Goal: Transaction & Acquisition: Purchase product/service

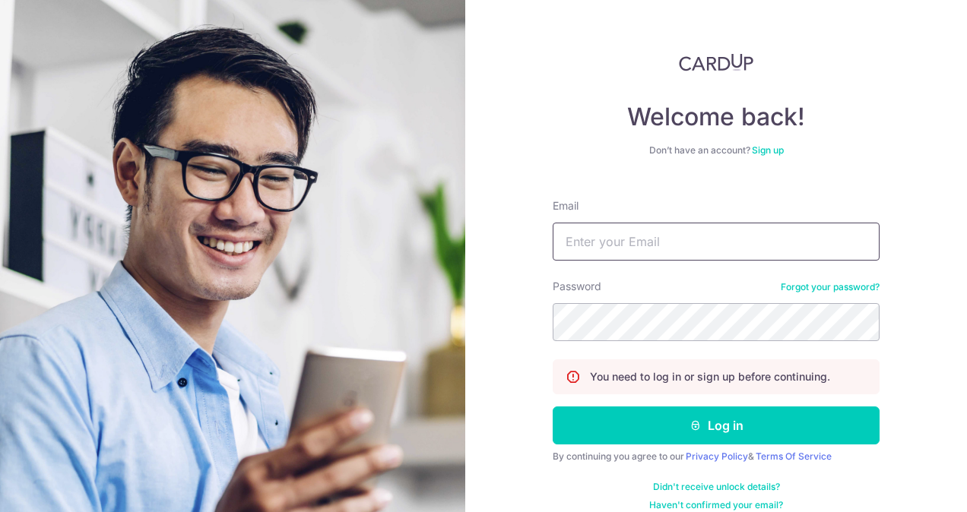
click at [622, 237] on input "Email" at bounding box center [716, 242] width 327 height 38
type input "penkiho@gmail.com"
click at [553, 407] on button "Log in" at bounding box center [716, 426] width 327 height 38
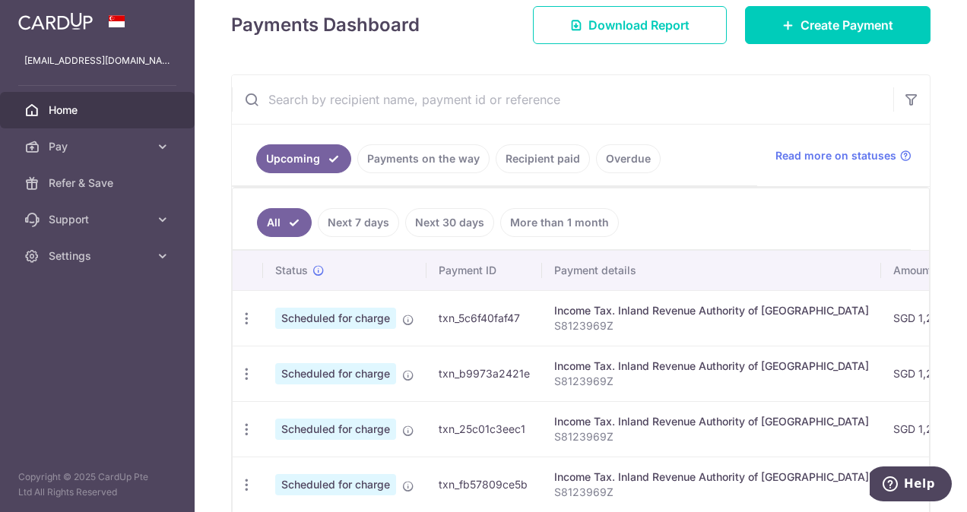
scroll to position [143, 0]
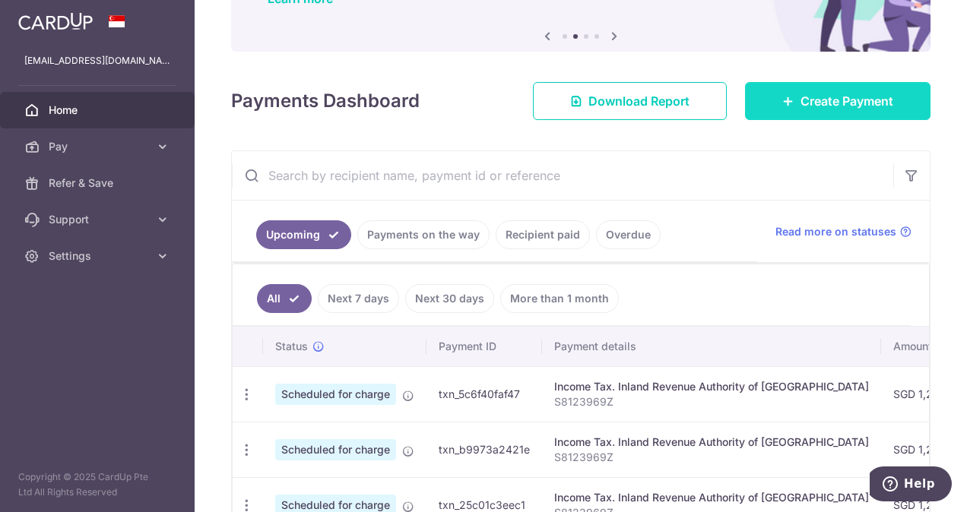
click at [824, 103] on span "Create Payment" at bounding box center [847, 101] width 93 height 18
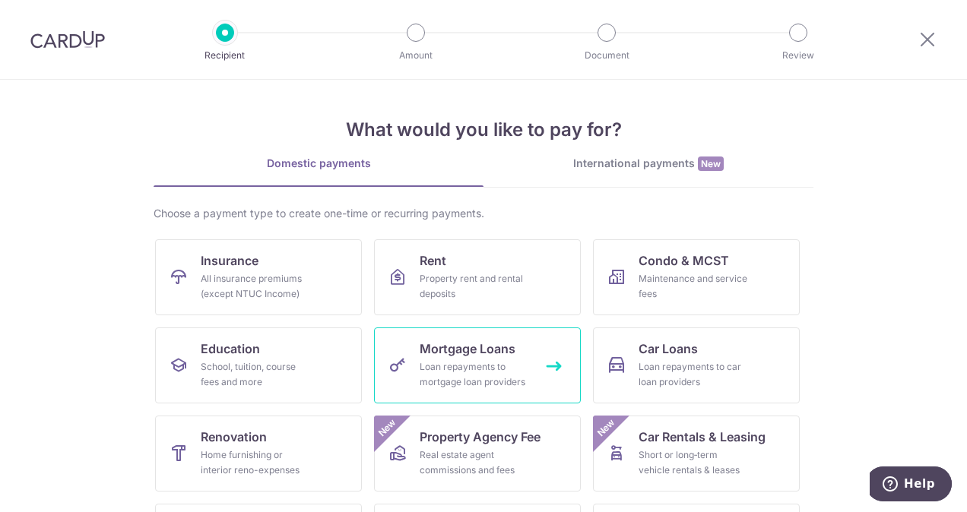
click at [427, 366] on div "Loan repayments to mortgage loan providers" at bounding box center [474, 375] width 109 height 30
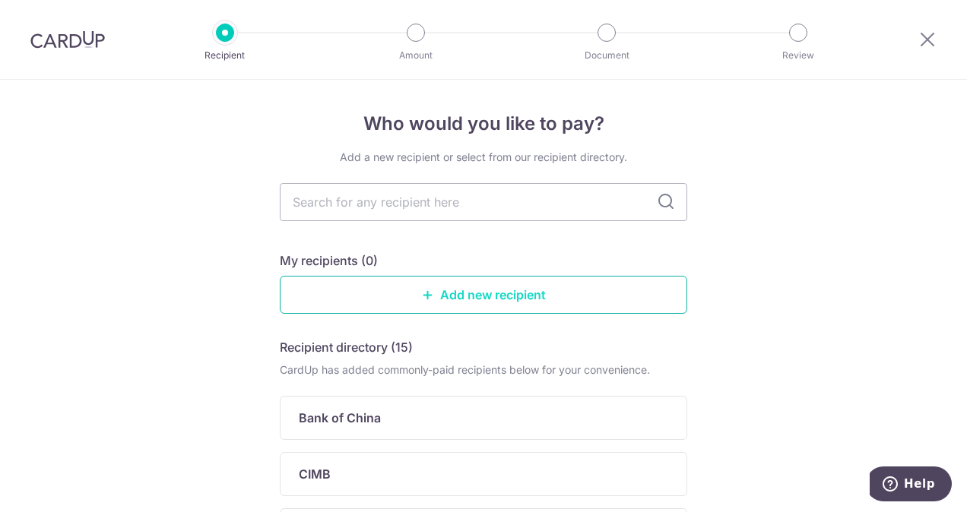
click at [401, 287] on link "Add new recipient" at bounding box center [484, 295] width 408 height 38
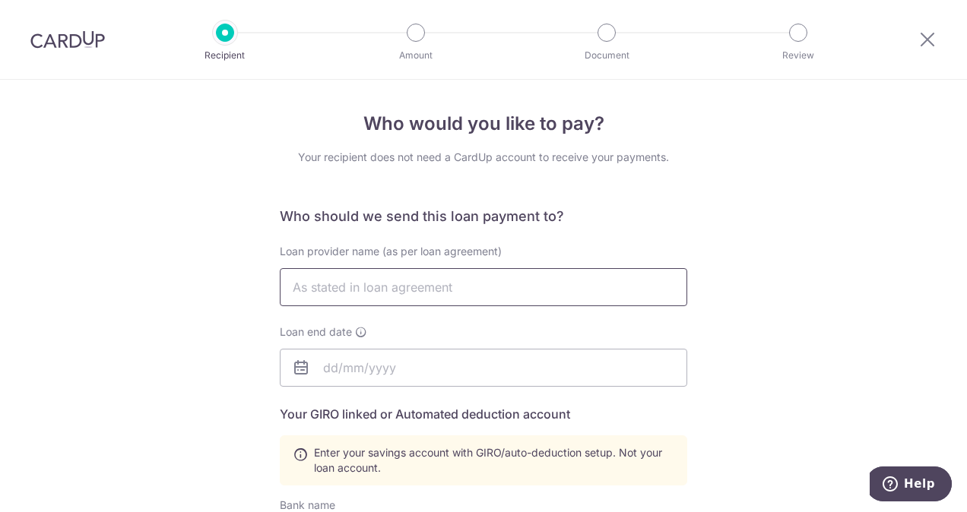
click at [401, 287] on input "text" at bounding box center [484, 287] width 408 height 38
type input "Standard Chartered Bank (Singapore) Limited"
click at [319, 363] on input "text" at bounding box center [484, 368] width 408 height 38
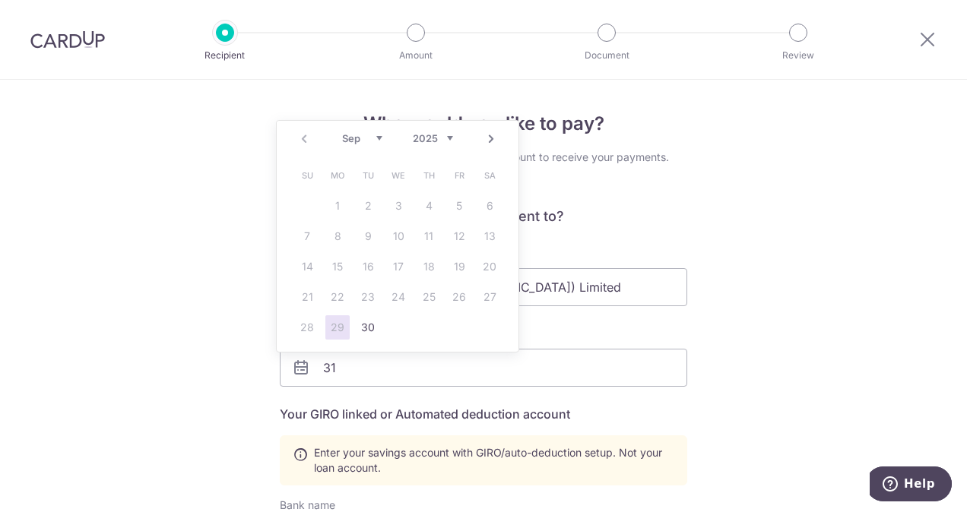
click at [450, 138] on select "2025 2026 2027 2028 2029 2030 2031 2032 2033 2034 2035" at bounding box center [433, 138] width 40 height 12
click at [379, 137] on select "Jan Feb Mar Apr May Jun [DATE] Aug Sep Oct Nov Dec" at bounding box center [362, 138] width 40 height 12
click at [493, 330] on link "31" at bounding box center [489, 328] width 24 height 24
type input "31/10/2026"
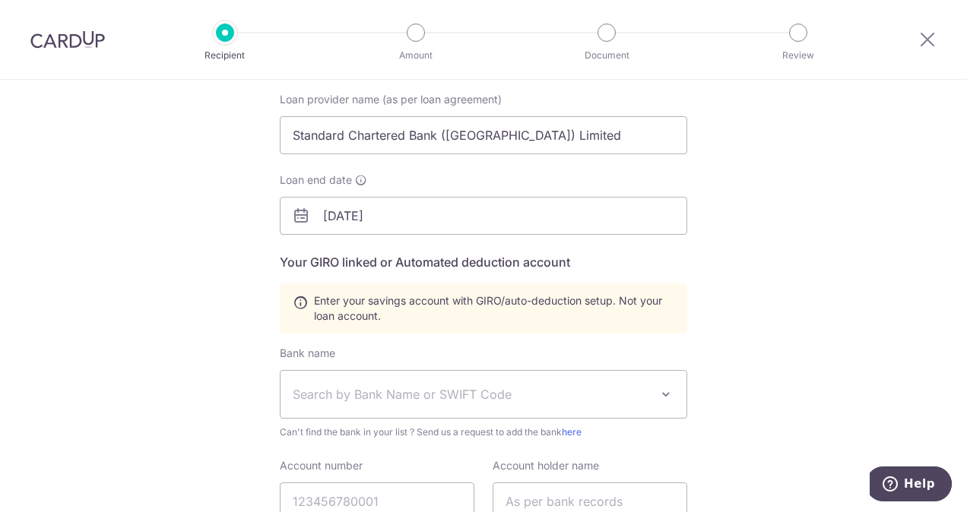
scroll to position [228, 0]
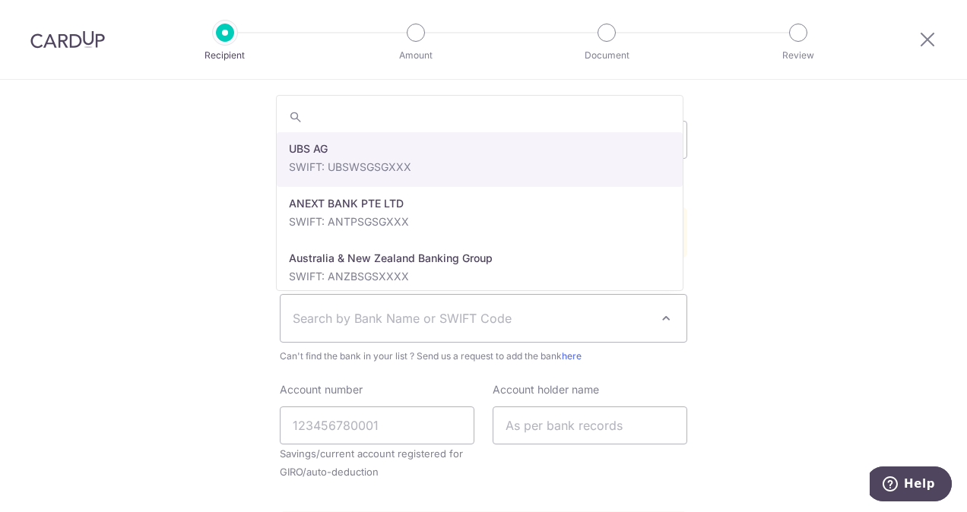
click at [569, 328] on span "Search by Bank Name or SWIFT Code" at bounding box center [484, 318] width 406 height 47
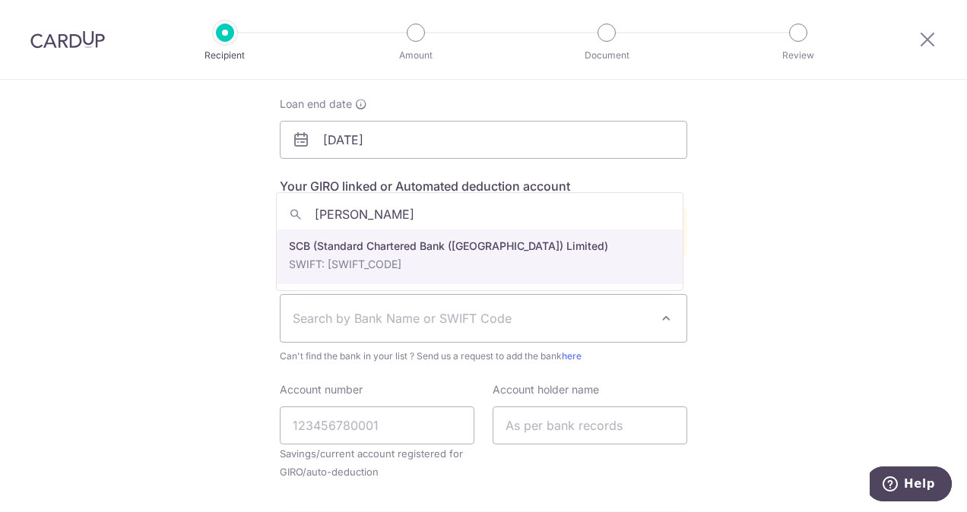
type input "stan"
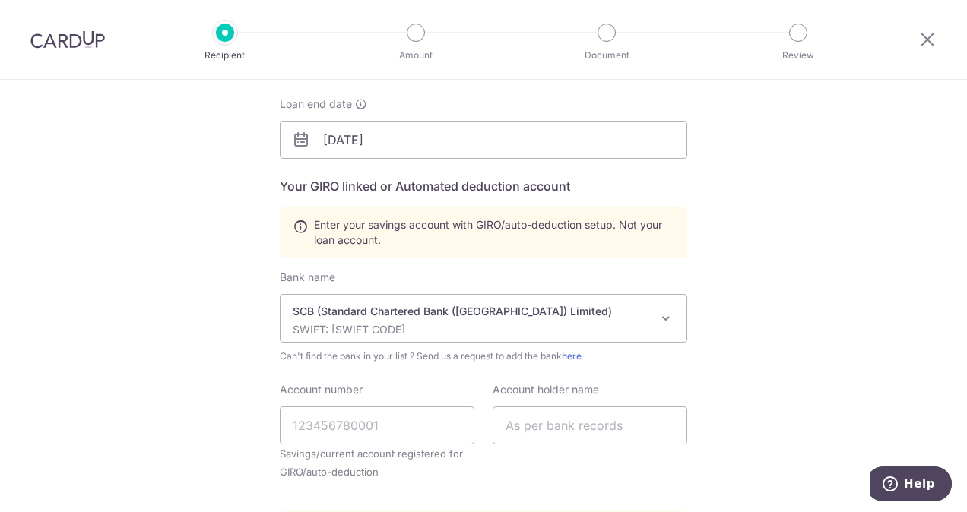
select select "14"
click at [388, 421] on input "Account number" at bounding box center [377, 426] width 195 height 38
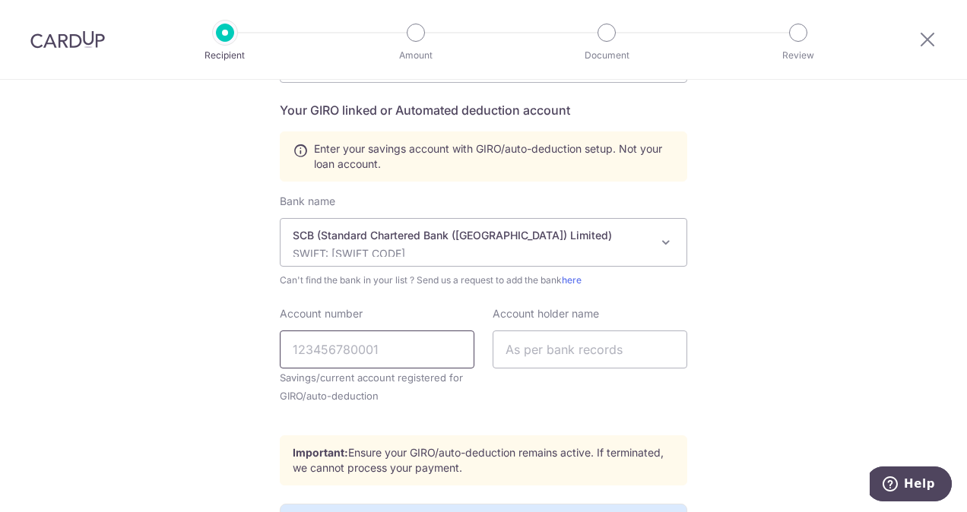
click at [359, 349] on input "Account number" at bounding box center [377, 350] width 195 height 38
type input "5243551022265050"
drag, startPoint x: 426, startPoint y: 354, endPoint x: 253, endPoint y: 345, distance: 172.8
click at [253, 345] on div "Who would you like to pay? Your recipient does not need a CardUp account to rec…" at bounding box center [483, 226] width 967 height 900
type input "0119871041"
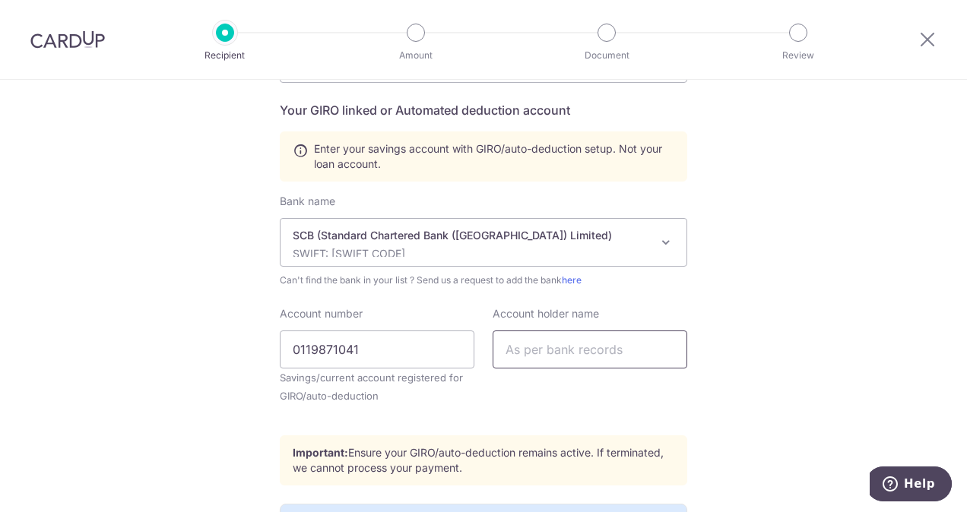
click at [506, 352] on input "text" at bounding box center [590, 350] width 195 height 38
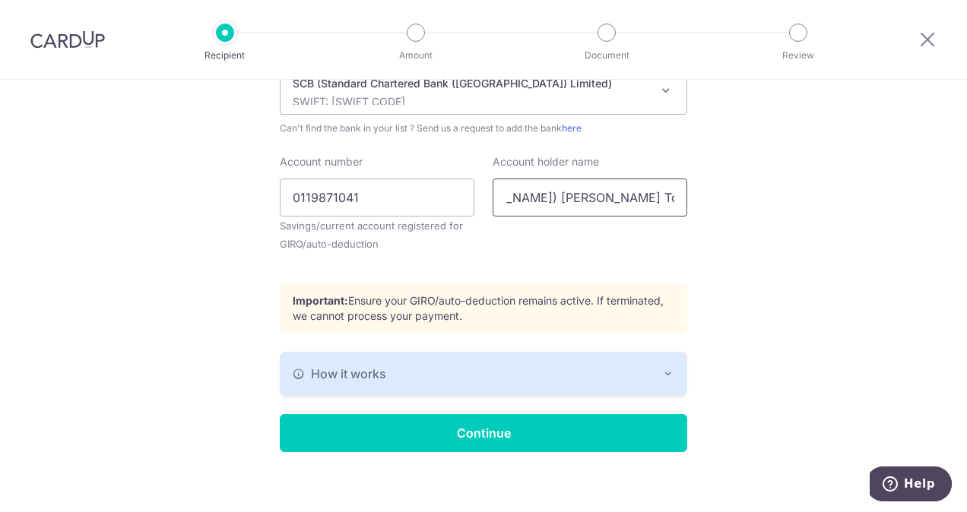
scroll to position [465, 0]
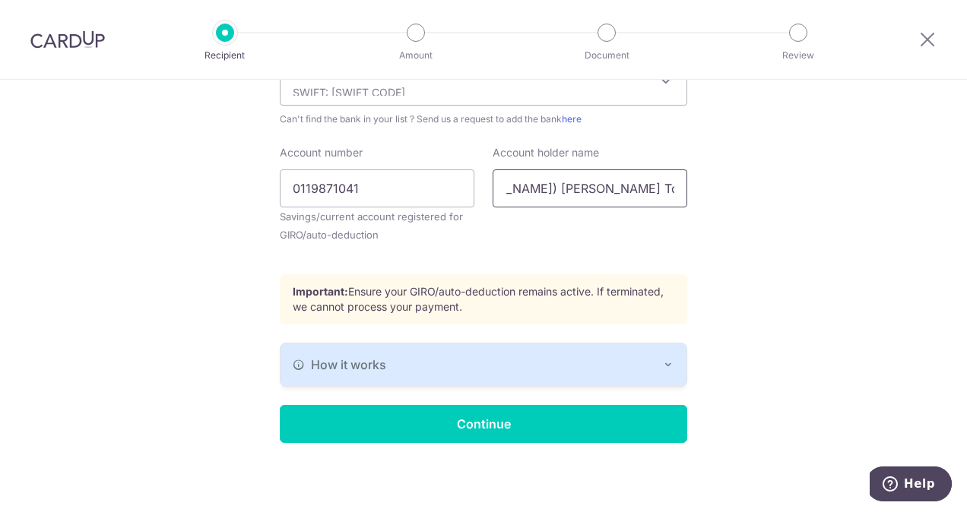
type input "Peng Kaiyan(Fang Kaiyan) Cher Toh Yuen( Xu Dao Yuan)"
click at [508, 365] on div "How it works" at bounding box center [484, 365] width 382 height 18
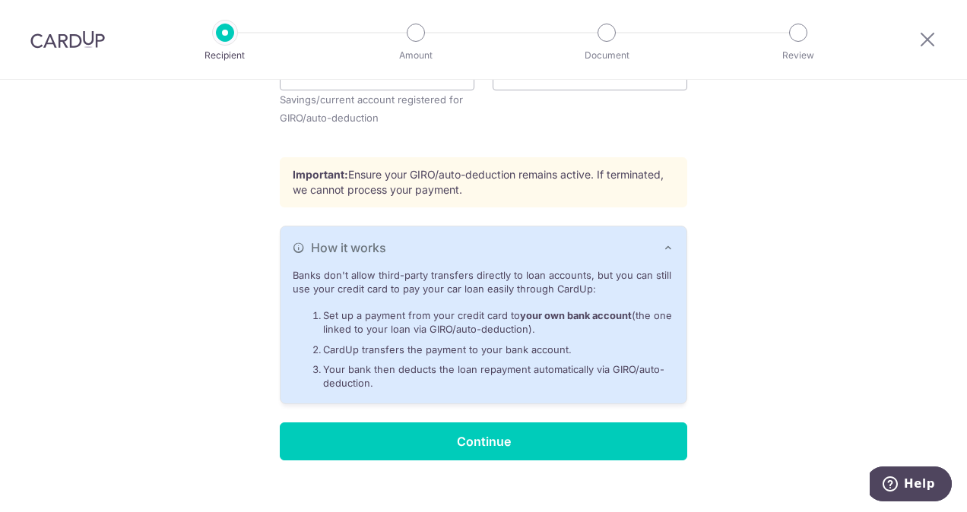
scroll to position [599, 0]
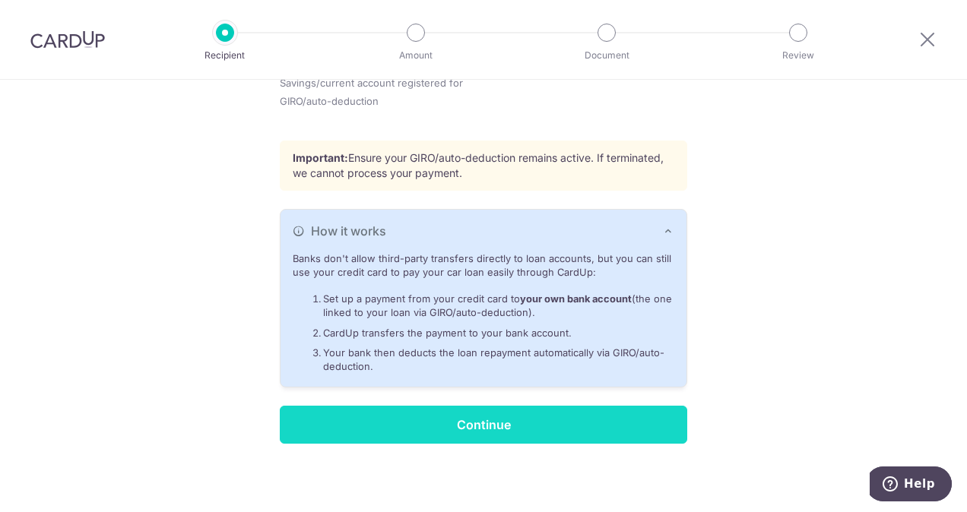
click at [486, 418] on input "Continue" at bounding box center [484, 425] width 408 height 38
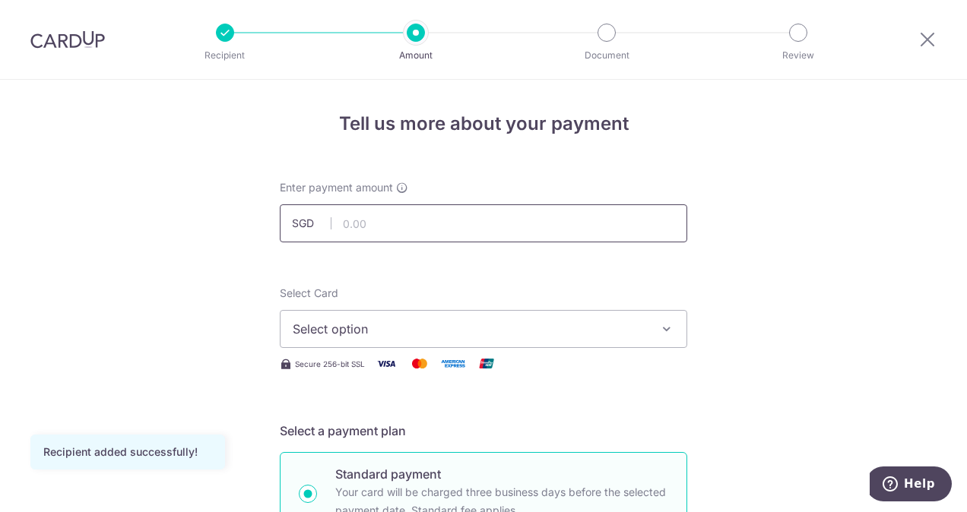
click at [438, 236] on input "text" at bounding box center [484, 224] width 408 height 38
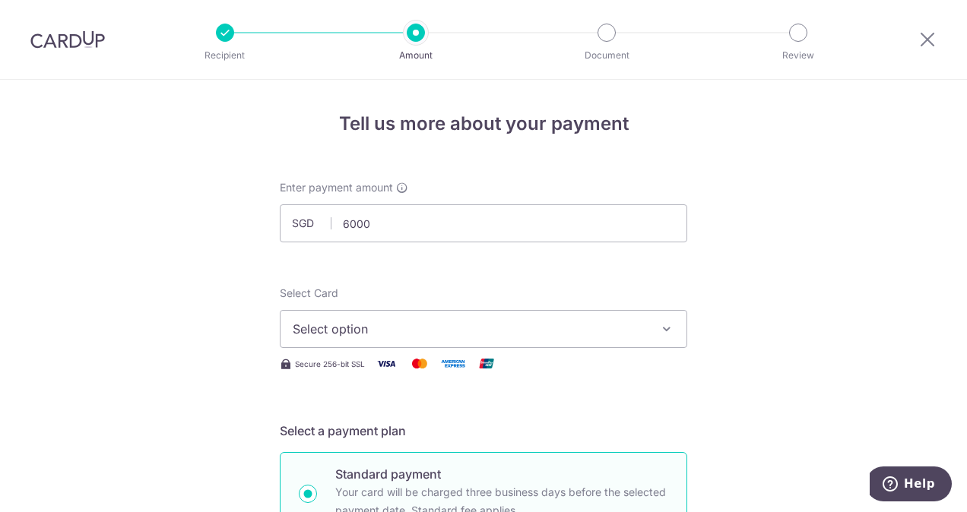
type input "6,000.00"
click at [395, 325] on span "Select option" at bounding box center [470, 329] width 354 height 18
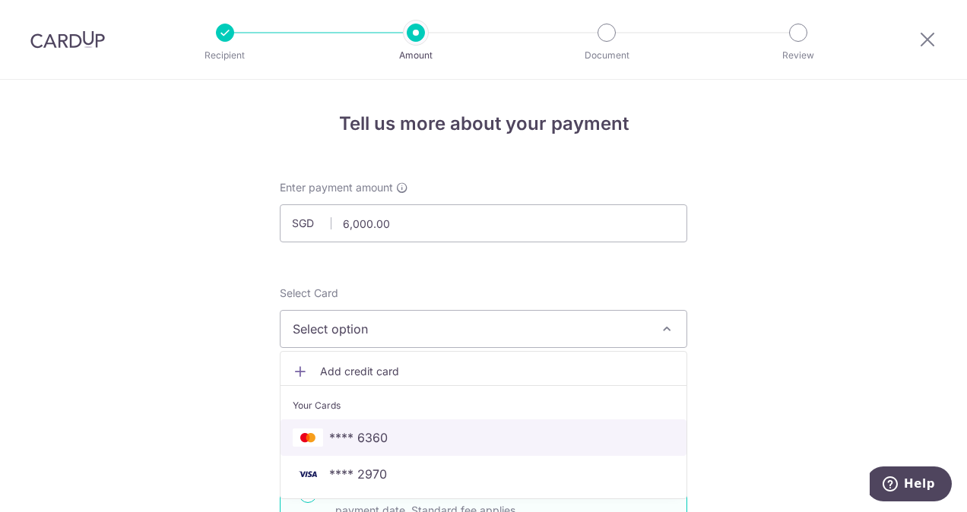
click at [354, 439] on span "**** 6360" at bounding box center [358, 438] width 59 height 18
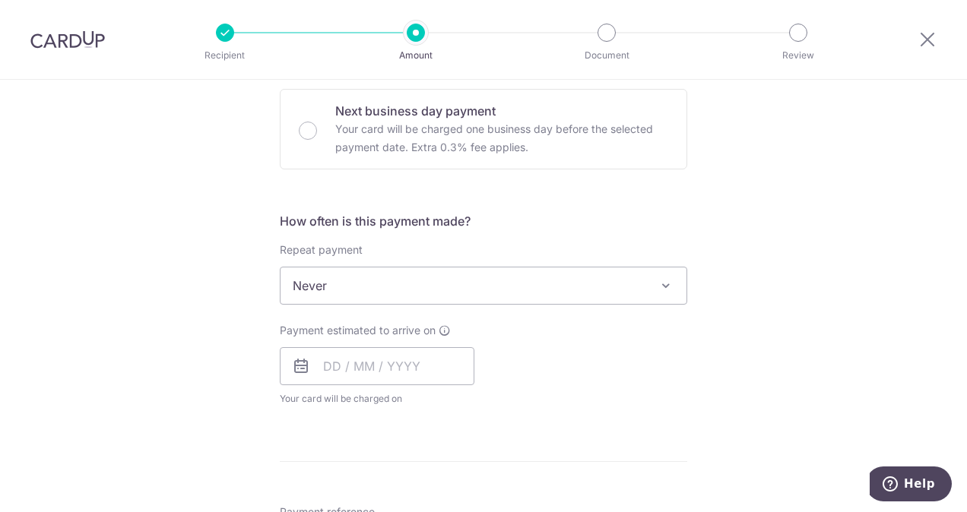
scroll to position [608, 0]
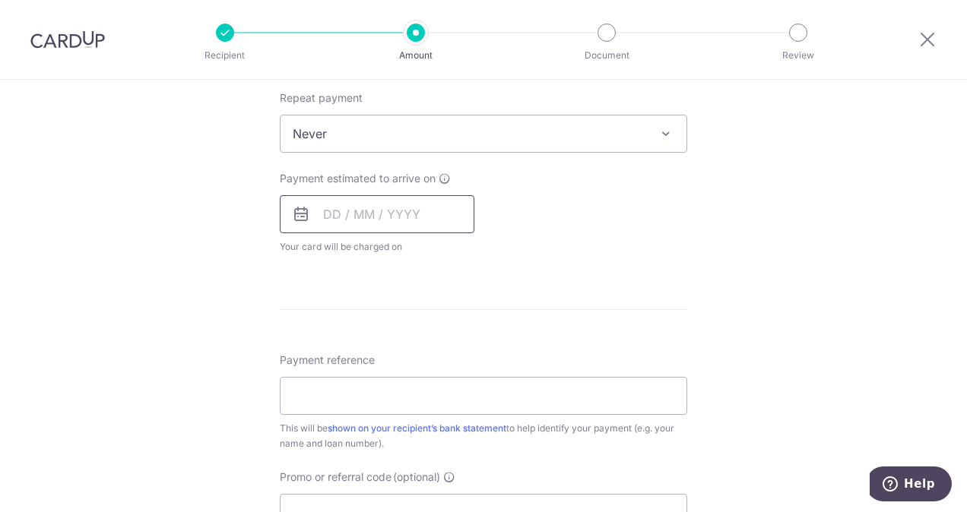
click at [322, 211] on input "text" at bounding box center [377, 214] width 195 height 38
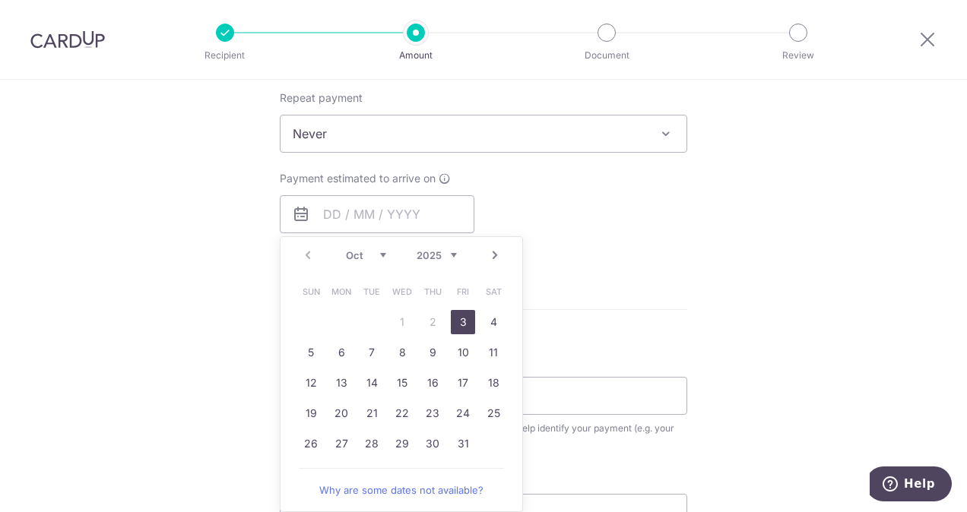
click at [458, 322] on link "3" at bounding box center [463, 322] width 24 height 24
type input "03/10/2025"
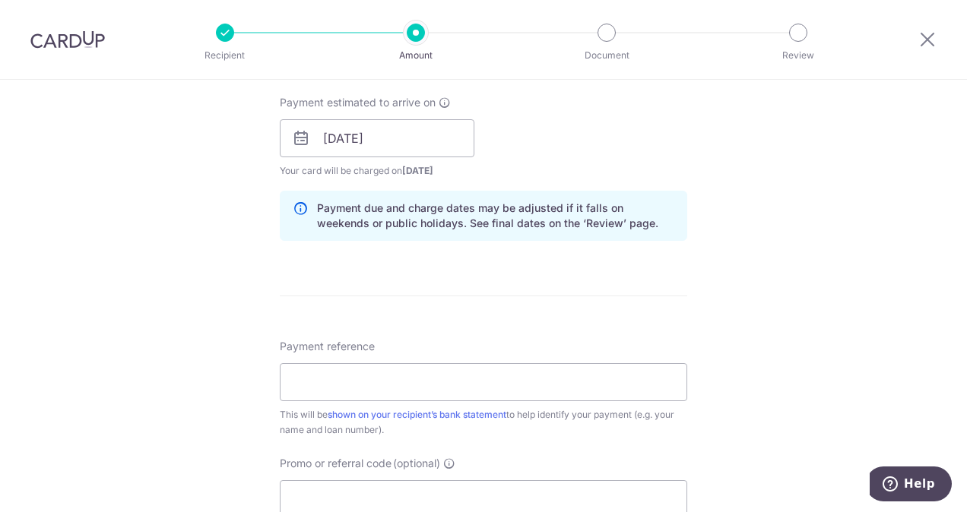
scroll to position [760, 0]
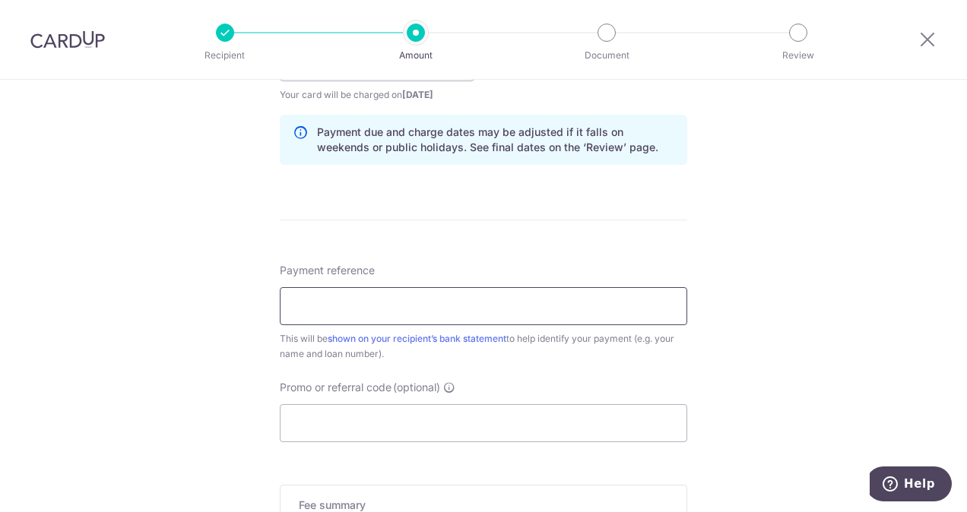
click at [371, 307] on input "Payment reference" at bounding box center [484, 306] width 408 height 38
click at [313, 305] on input "SCB Oct 25 38 EPA Housing Loan" at bounding box center [484, 306] width 408 height 38
drag, startPoint x: 313, startPoint y: 305, endPoint x: 241, endPoint y: 303, distance: 72.2
click at [241, 303] on div "Tell us more about your payment Enter payment amount SGD 6,000.00 6000.00 Recip…" at bounding box center [483, 38] width 967 height 1438
click at [468, 306] on input "Oct 25 38 EPA Housing Loan" at bounding box center [484, 306] width 408 height 38
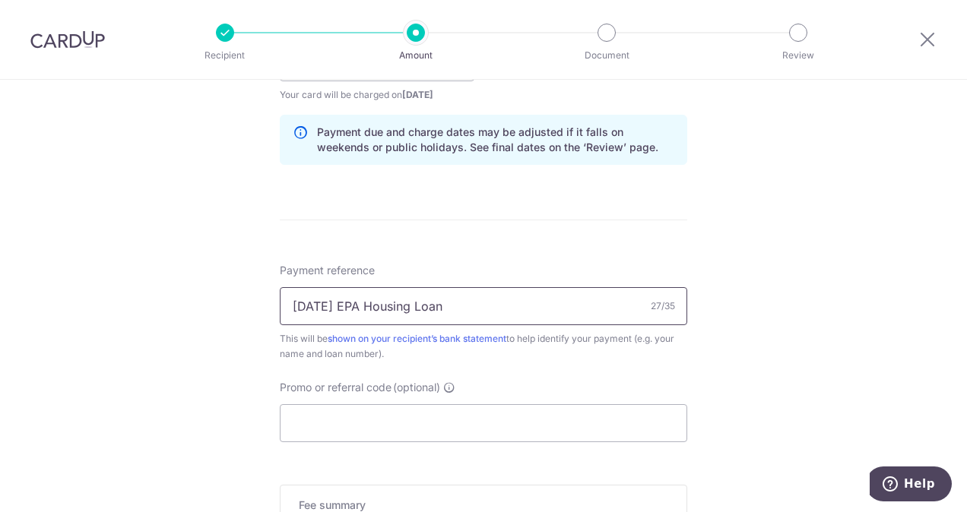
paste input "SCB"
click at [456, 304] on input "Oct 25 38 EPA Housing Loan SCB" at bounding box center [484, 306] width 408 height 38
type input "Oct 25 38 EPA Housing Loan -SCB"
click at [410, 412] on input "Promo or referral code (optional)" at bounding box center [484, 424] width 408 height 38
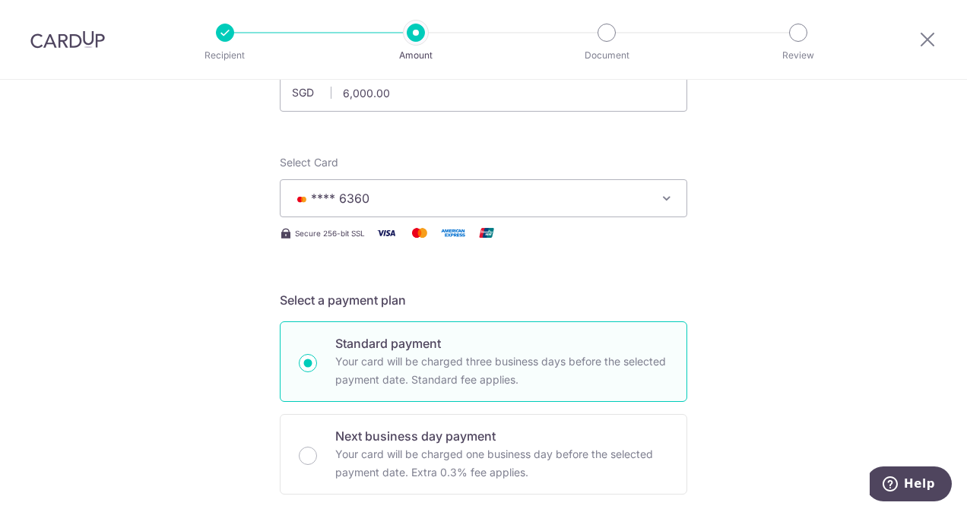
scroll to position [76, 0]
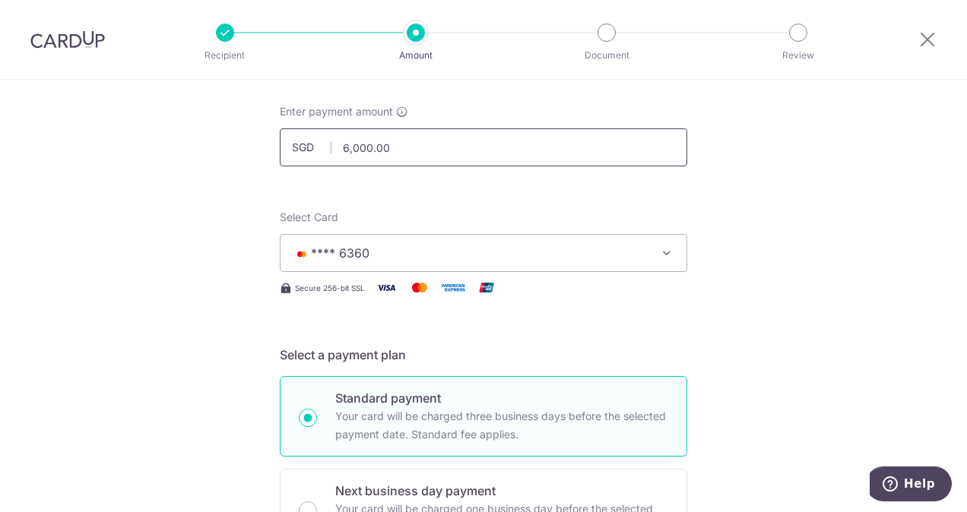
click at [397, 143] on input "6,000.00" at bounding box center [484, 147] width 408 height 38
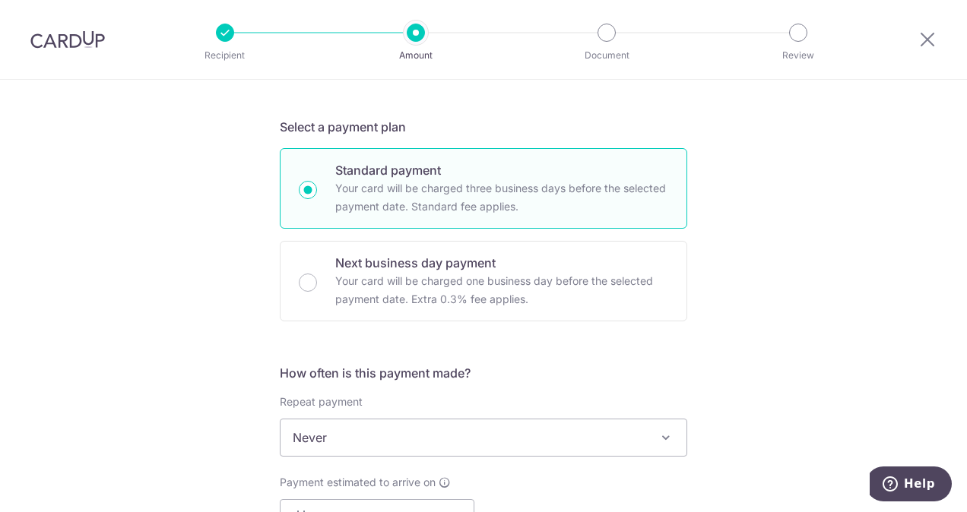
scroll to position [380, 0]
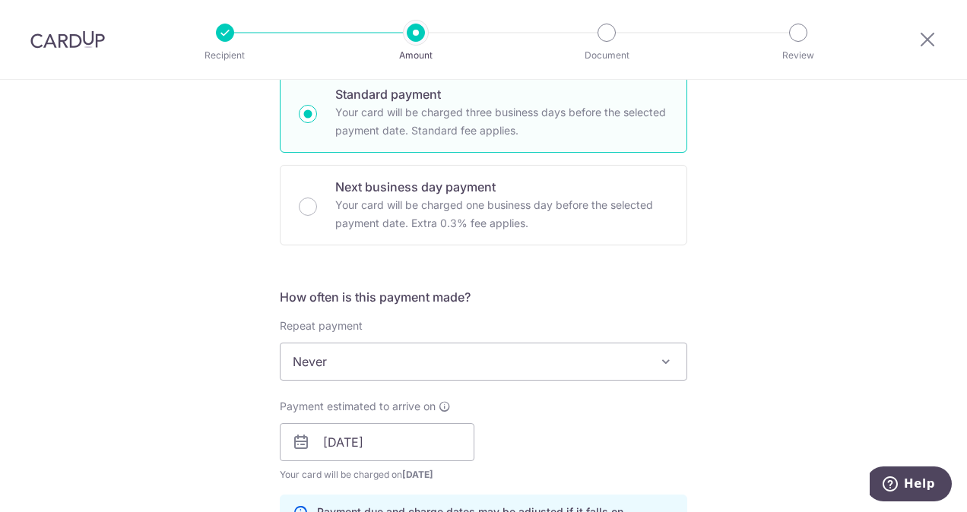
click at [519, 293] on h5 "How often is this payment made?" at bounding box center [484, 297] width 408 height 18
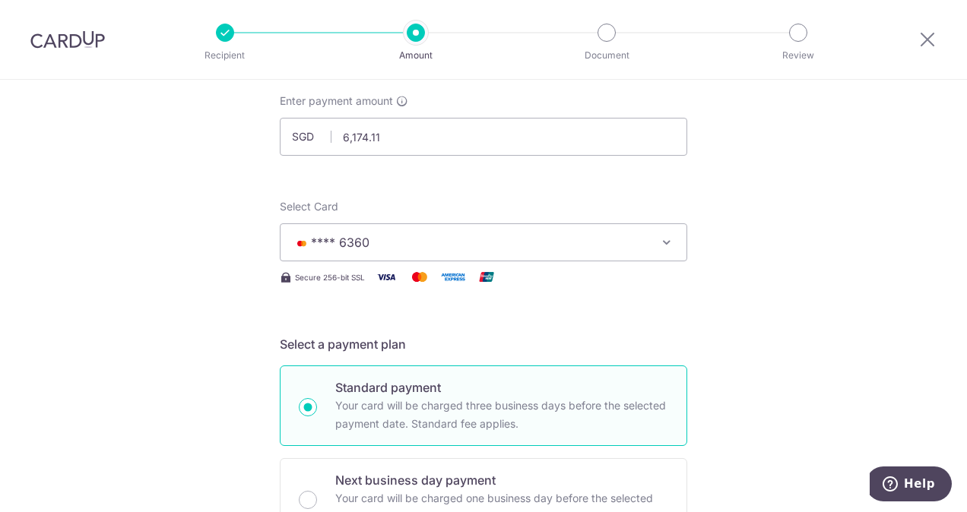
scroll to position [76, 0]
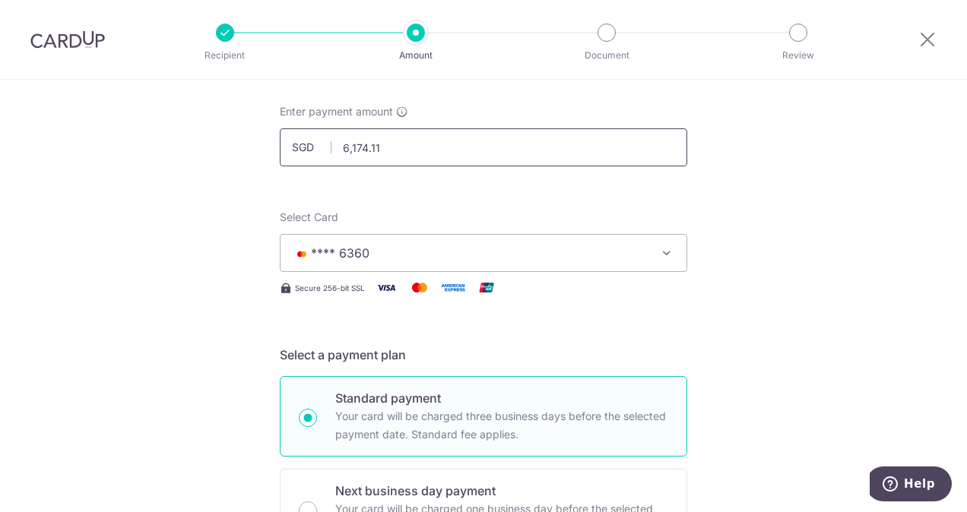
click at [439, 154] on input "6,174.11" at bounding box center [484, 147] width 408 height 38
type input "6"
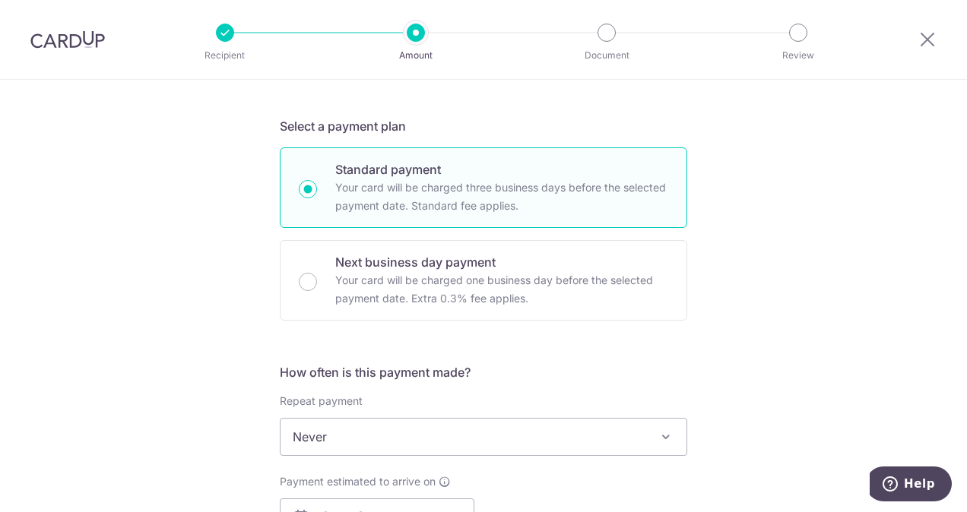
scroll to position [380, 0]
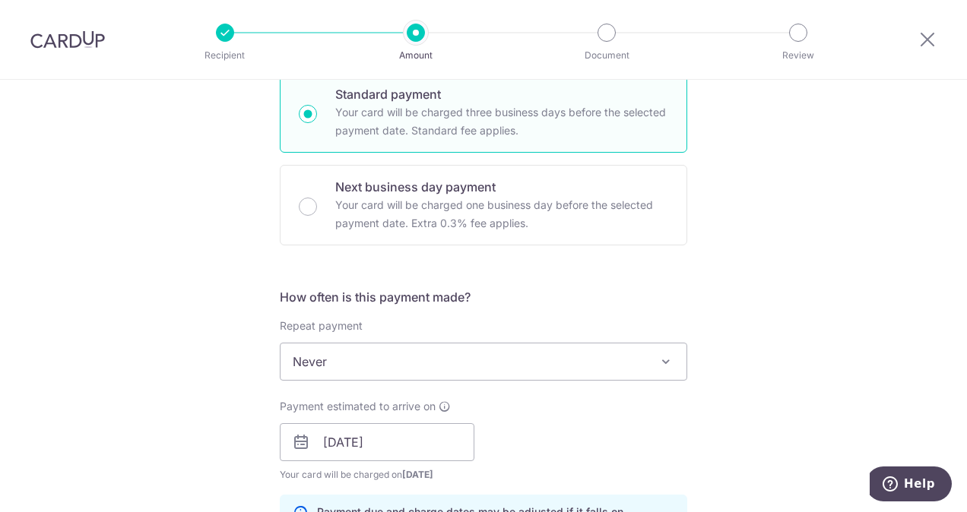
click at [388, 362] on span "Never" at bounding box center [484, 362] width 406 height 36
type input "5,142.38"
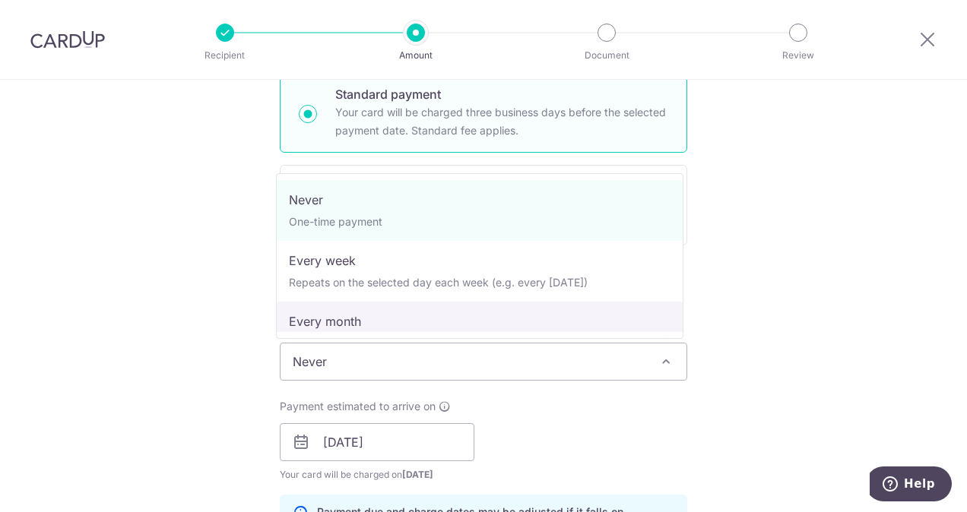
select select "3"
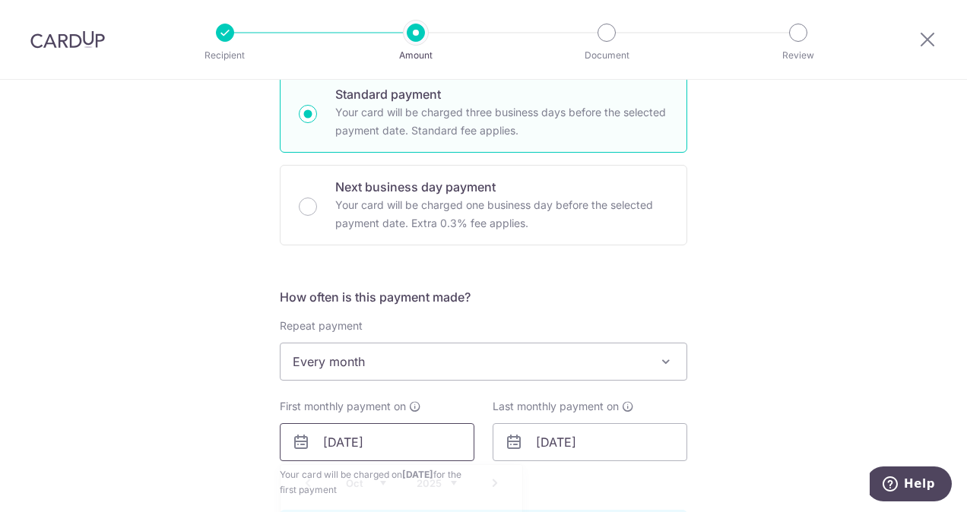
click at [336, 443] on input "[DATE]" at bounding box center [377, 443] width 195 height 38
click at [376, 481] on select "Oct Nov Dec" at bounding box center [366, 483] width 40 height 12
click at [734, 440] on div "Tell us more about your payment Enter payment amount SGD 5,142.38 5142.38 Recip…" at bounding box center [483, 426] width 967 height 1453
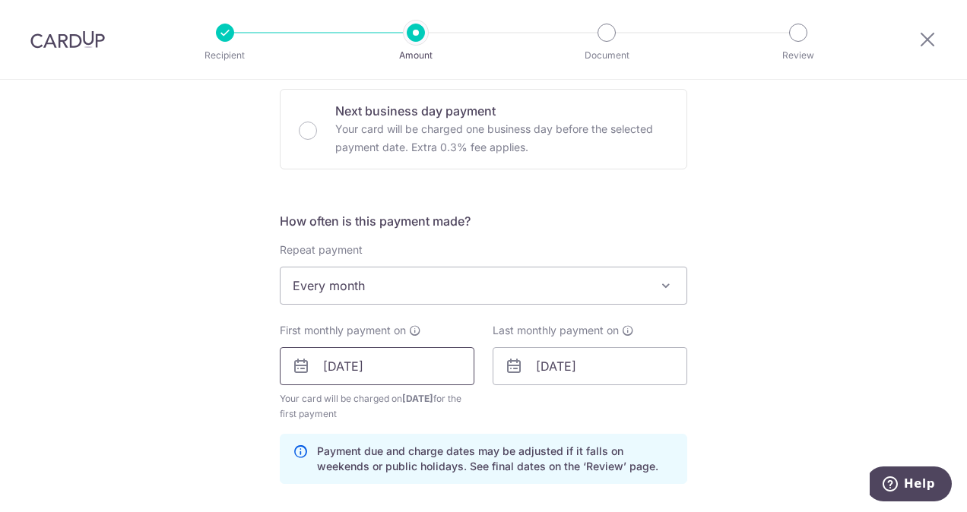
click at [361, 360] on input "[DATE]" at bounding box center [377, 366] width 195 height 38
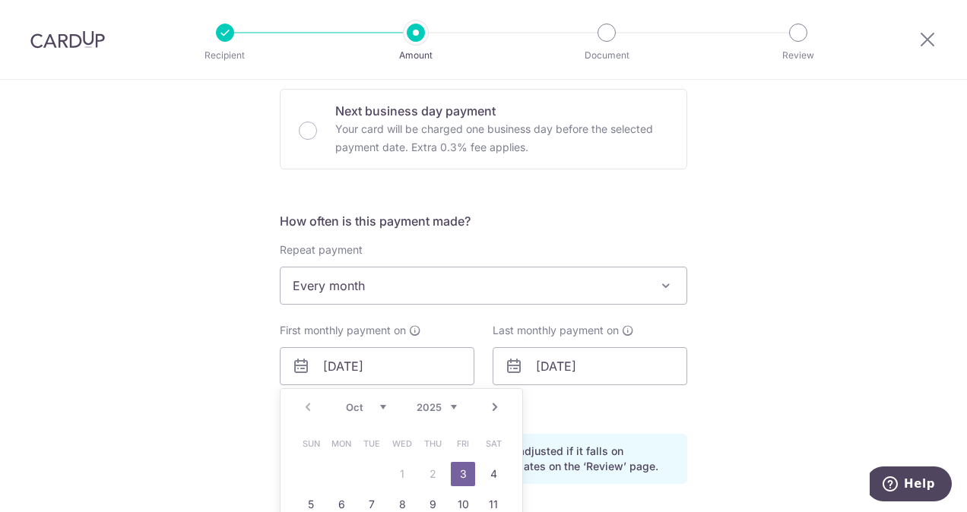
click at [374, 407] on select "Oct Nov Dec" at bounding box center [366, 407] width 40 height 12
click at [493, 465] on link "1" at bounding box center [493, 474] width 24 height 24
type input "01/11/2025"
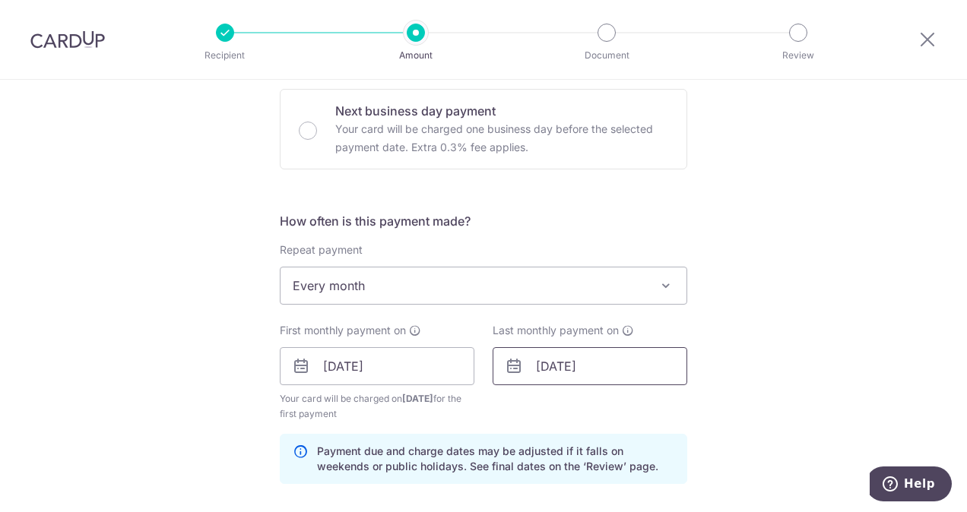
click at [596, 364] on input "31/10/2026" at bounding box center [590, 366] width 195 height 38
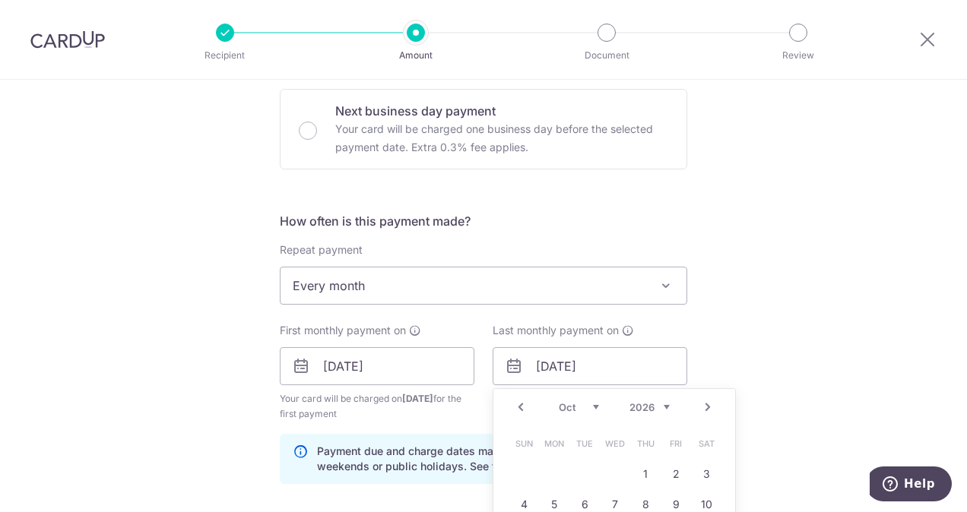
click at [663, 406] on select "2024 2025 2026 2027 2028 2029 2030 2031 2032 2033 2034 2035" at bounding box center [650, 407] width 40 height 12
click at [630, 401] on select "2024 2025 2026 2027 2028 2029 2030 2031 2032 2033 2034 2035" at bounding box center [650, 407] width 40 height 12
click at [575, 406] on select "Jan Feb Mar Apr May Jun Jul Aug Sep Oct Nov Dec" at bounding box center [579, 407] width 40 height 12
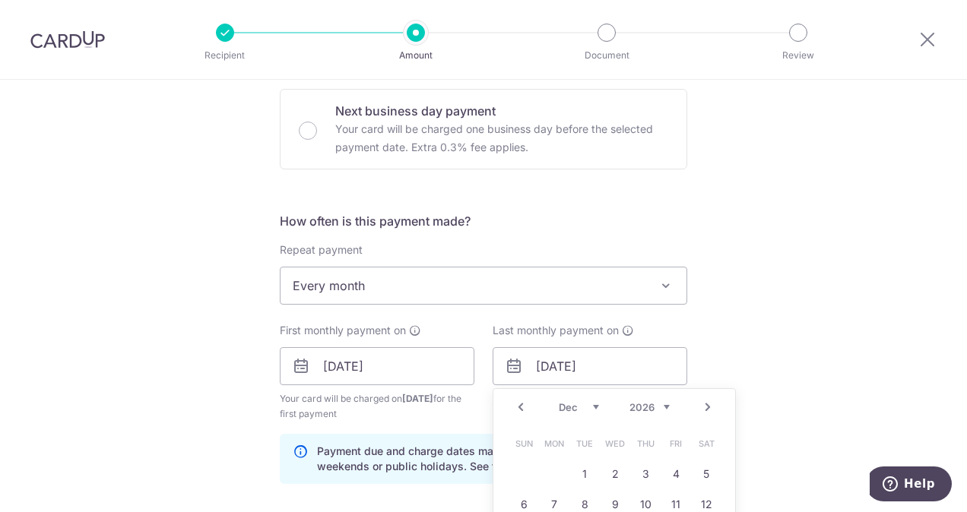
click at [760, 369] on div "Tell us more about your payment Enter payment amount SGD 5,142.38 5142.38 Recip…" at bounding box center [483, 350] width 967 height 1453
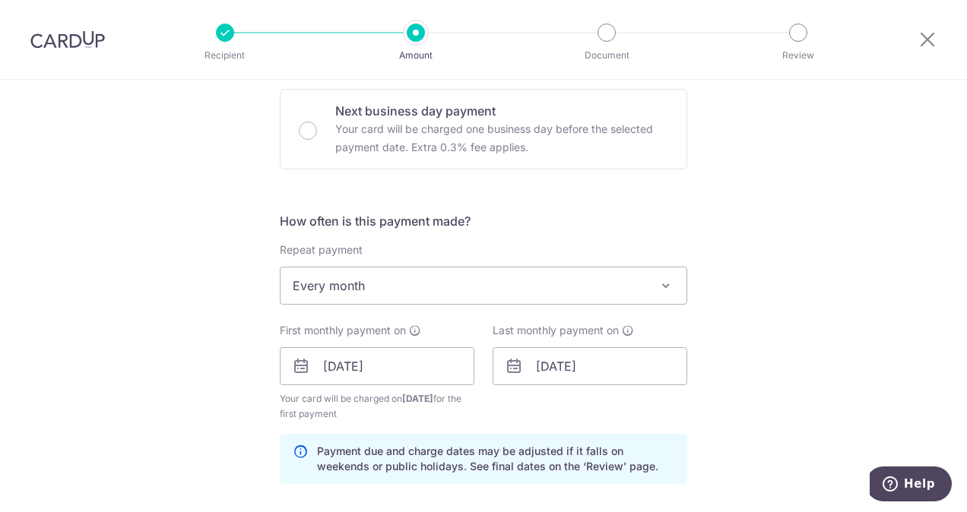
scroll to position [532, 0]
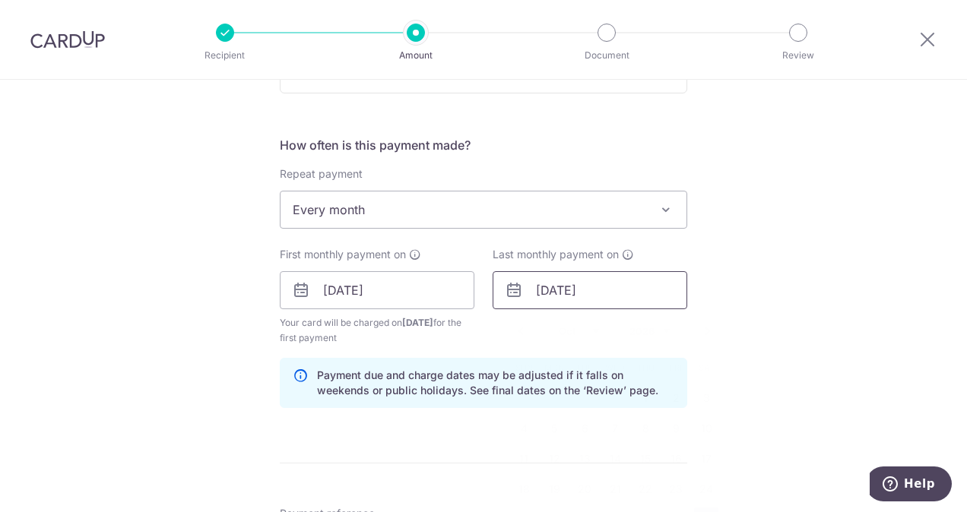
click at [599, 293] on input "31/10/2026" at bounding box center [590, 290] width 195 height 38
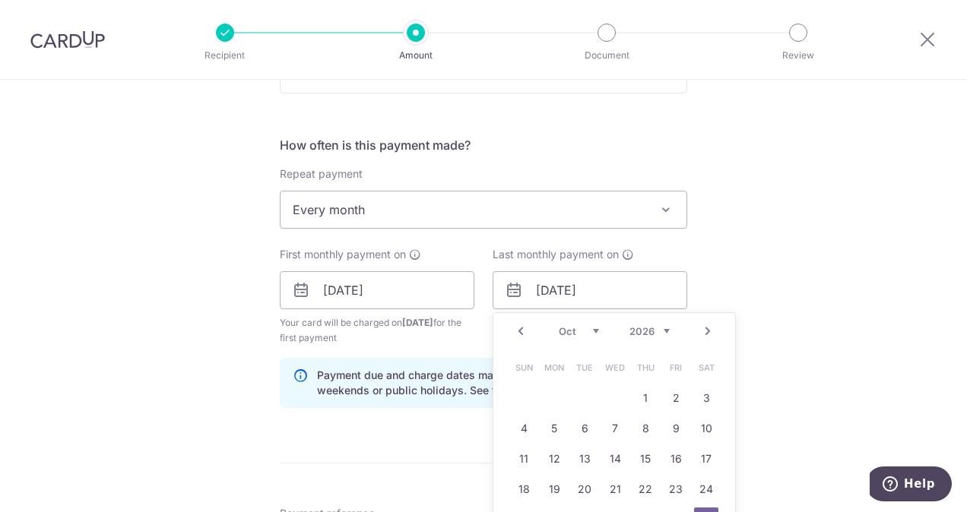
click at [583, 330] on select "Jan Feb Mar Apr May Jun Jul Aug Sep Oct Nov Dec" at bounding box center [579, 331] width 40 height 12
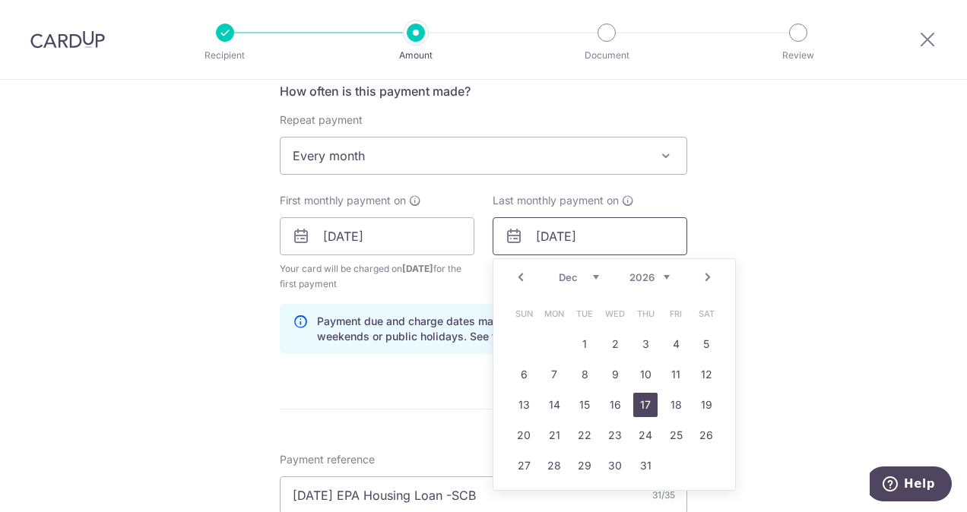
scroll to position [608, 0]
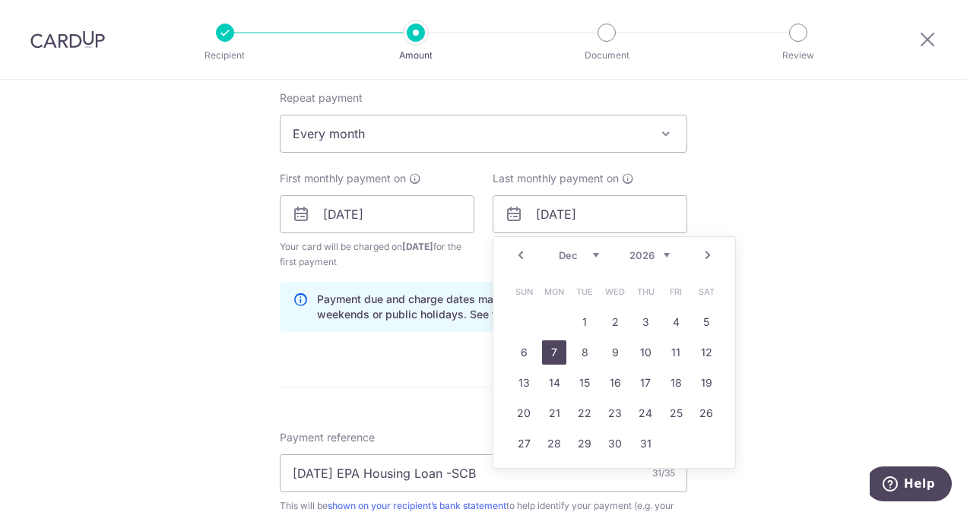
click at [546, 351] on link "7" at bounding box center [554, 353] width 24 height 24
type input "07/12/2026"
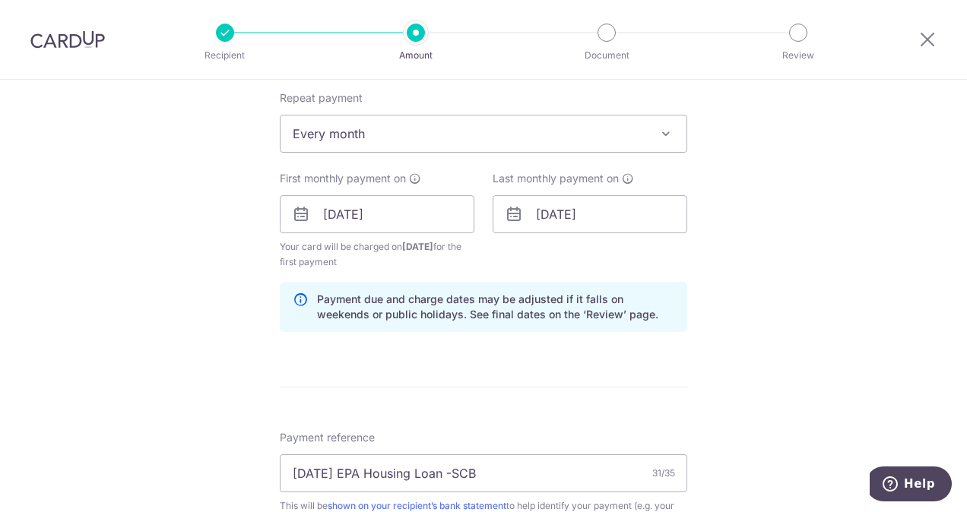
click at [703, 341] on div "Tell us more about your payment Enter payment amount SGD 5,142.38 5142.38 Recip…" at bounding box center [483, 198] width 967 height 1453
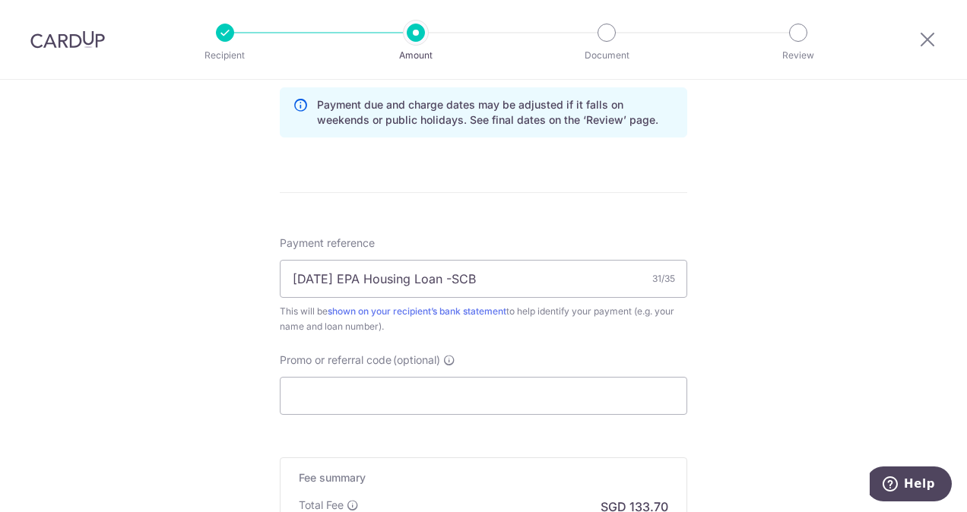
scroll to position [836, 0]
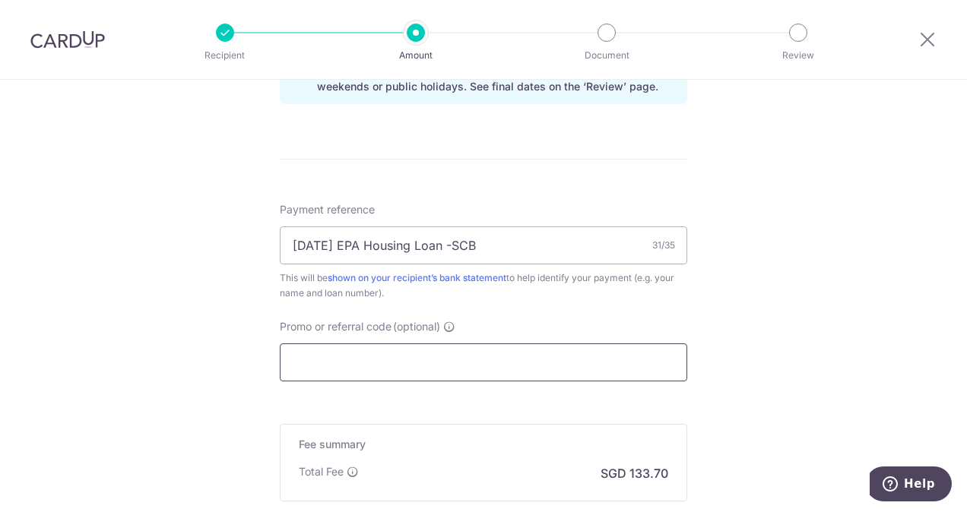
click at [477, 362] on input "Promo or referral code (optional)" at bounding box center [484, 363] width 408 height 38
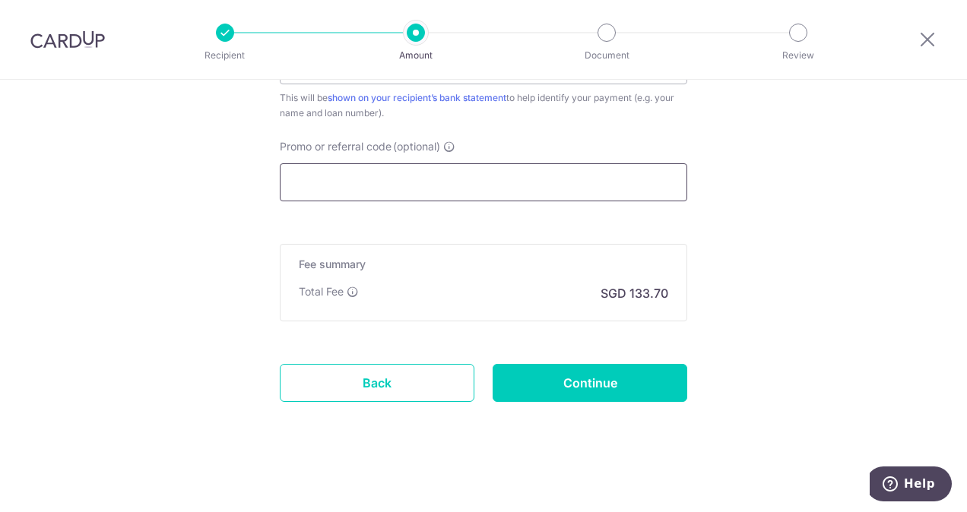
click at [447, 185] on input "Promo or referral code (optional)" at bounding box center [484, 182] width 408 height 38
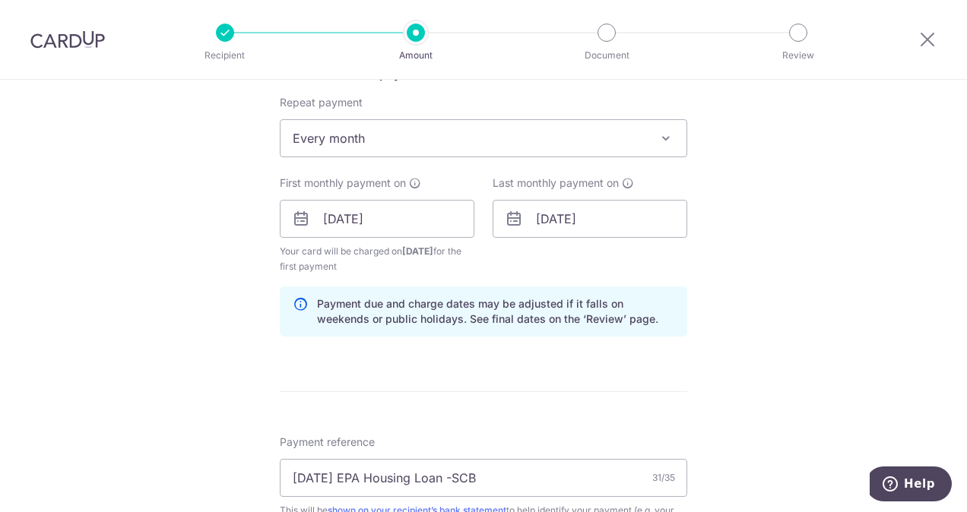
scroll to position [553, 0]
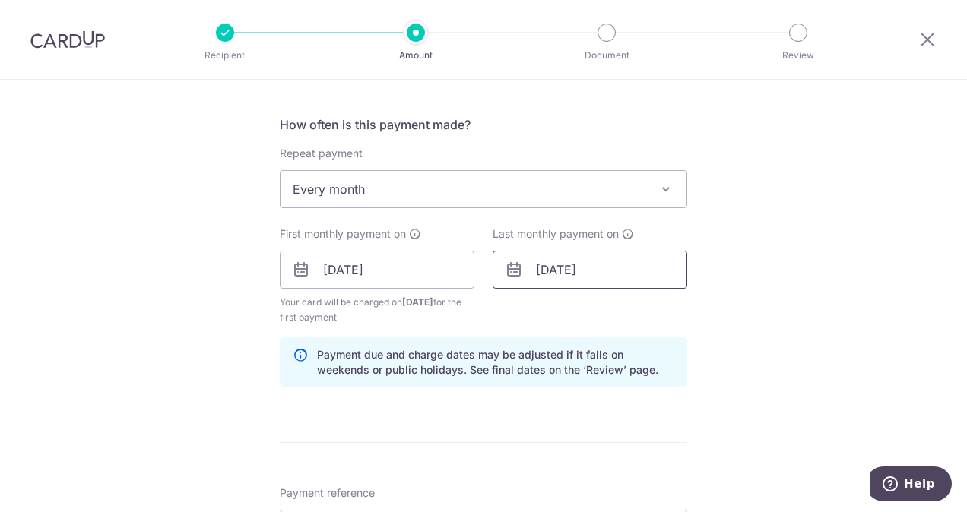
type input "3HOME25R"
click at [561, 274] on input "07/12/2026" at bounding box center [590, 270] width 195 height 38
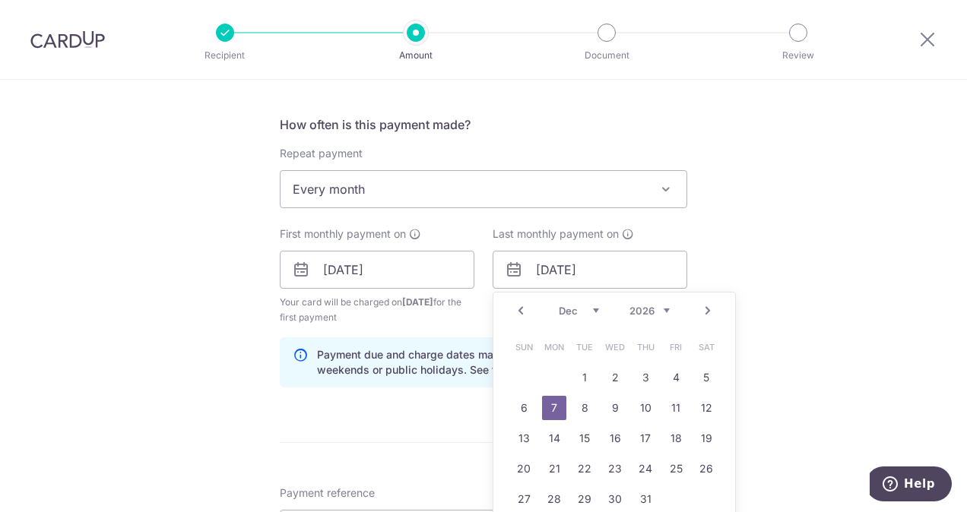
click at [592, 306] on select "Jan Feb Mar Apr May Jun Jul Aug Sep Oct Nov Dec" at bounding box center [579, 311] width 40 height 12
click at [773, 325] on div "Tell us more about your payment Enter payment amount SGD 5,142.38 5142.38 Recip…" at bounding box center [483, 287] width 967 height 1521
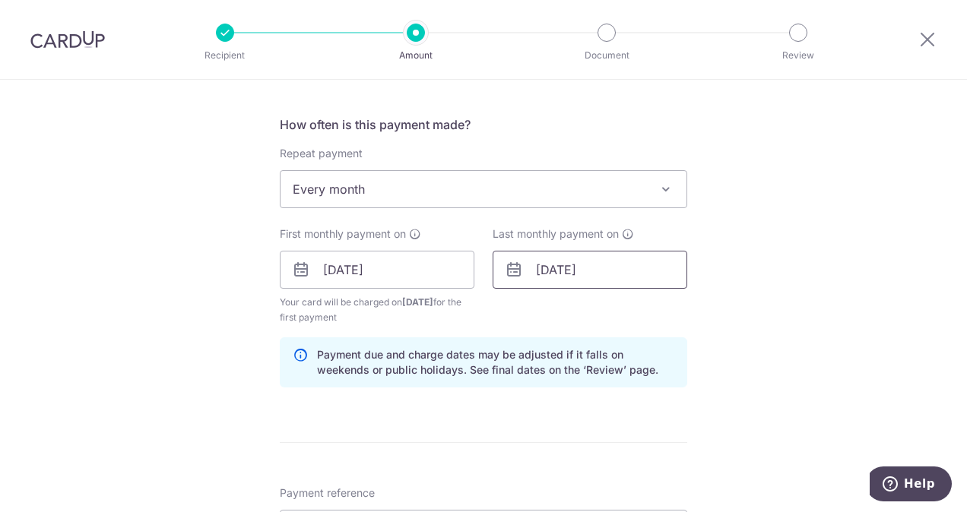
click at [628, 274] on input "07/12/2026" at bounding box center [590, 270] width 195 height 38
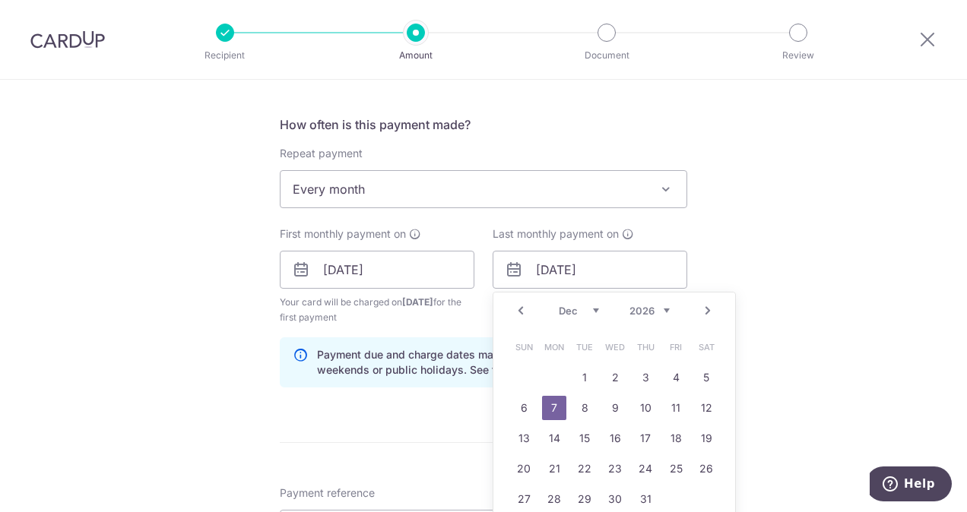
click at [592, 311] on select "Jan Feb Mar Apr May Jun Jul Aug Sep Oct Nov Dec" at bounding box center [579, 311] width 40 height 12
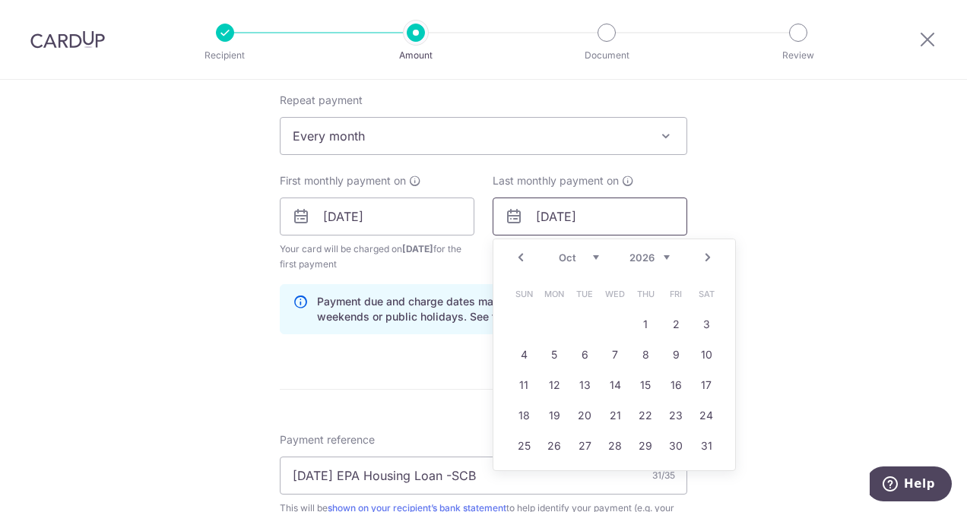
scroll to position [629, 0]
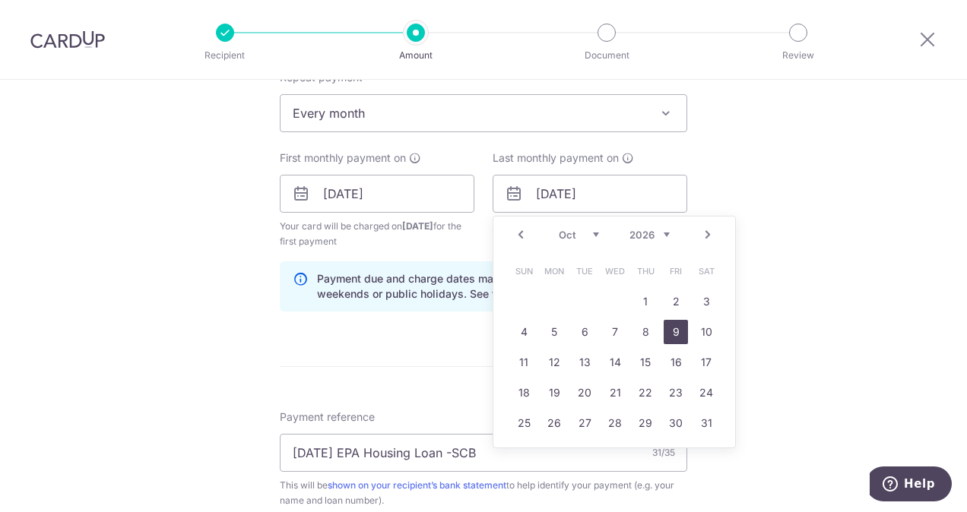
click at [669, 325] on link "9" at bounding box center [676, 332] width 24 height 24
type input "09/10/2026"
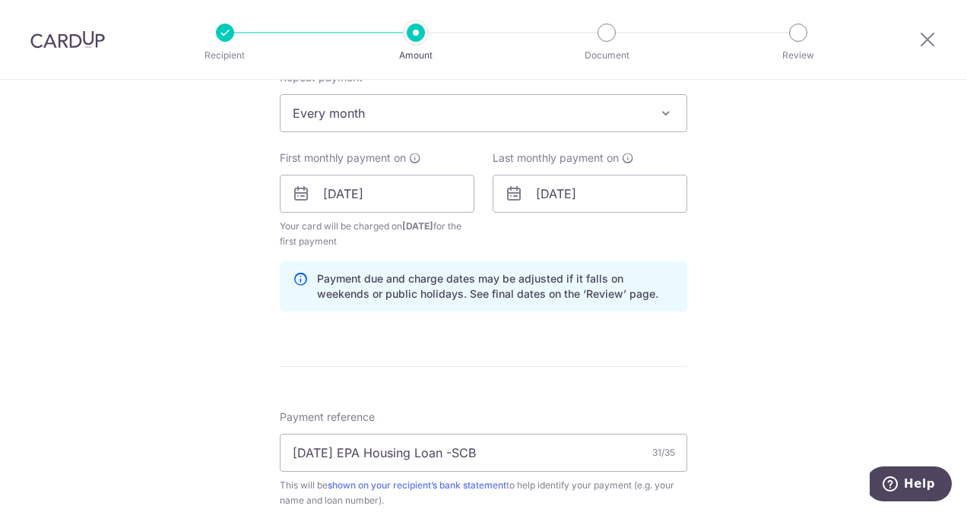
click at [727, 325] on div "Tell us more about your payment Enter payment amount SGD 5,142.38 5142.38 Recip…" at bounding box center [483, 211] width 967 height 1521
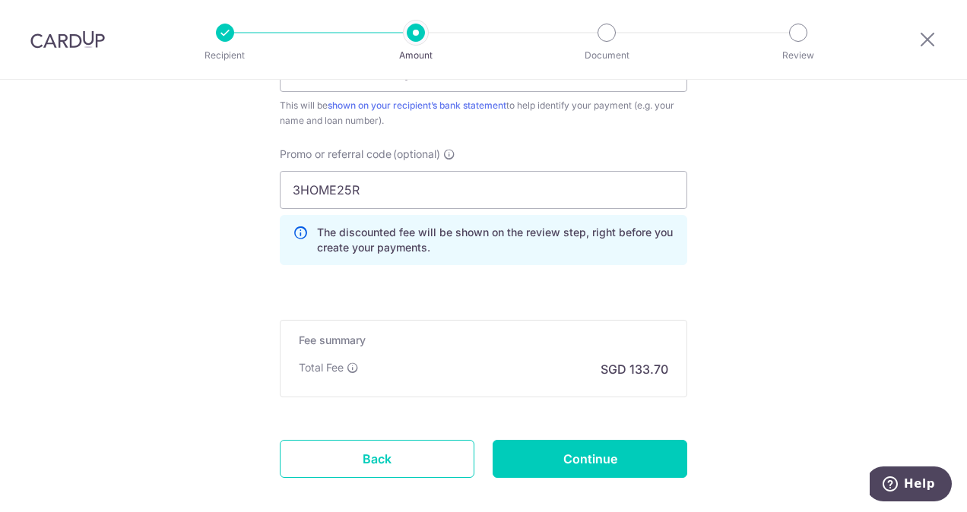
scroll to position [1084, 0]
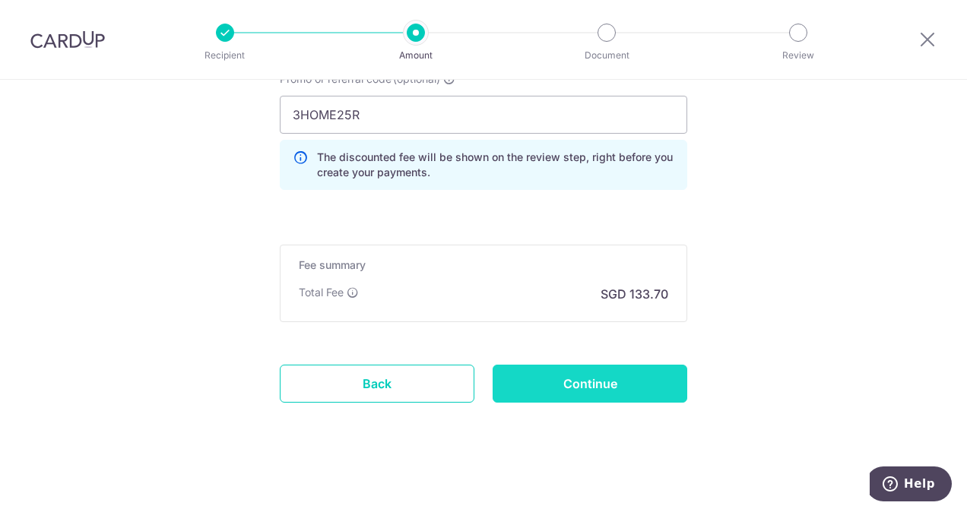
click at [617, 373] on input "Continue" at bounding box center [590, 384] width 195 height 38
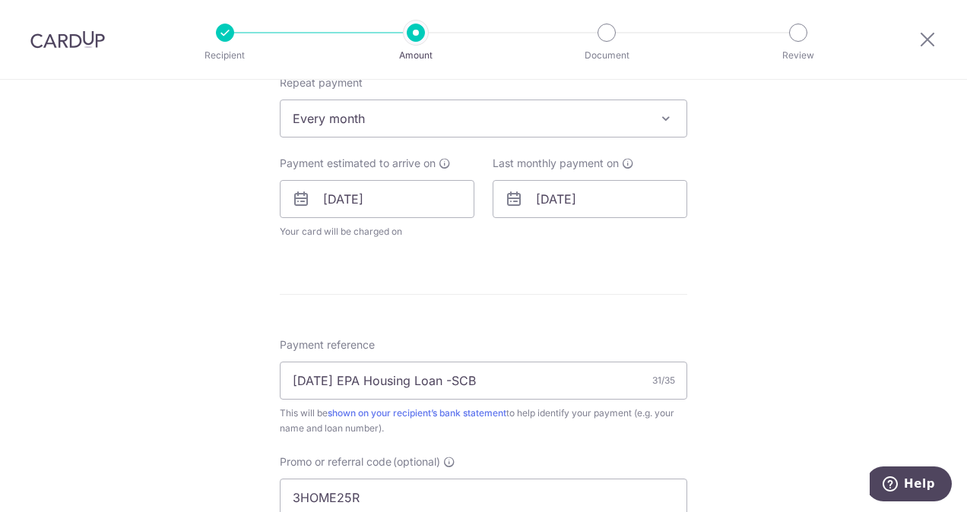
scroll to position [573, 0]
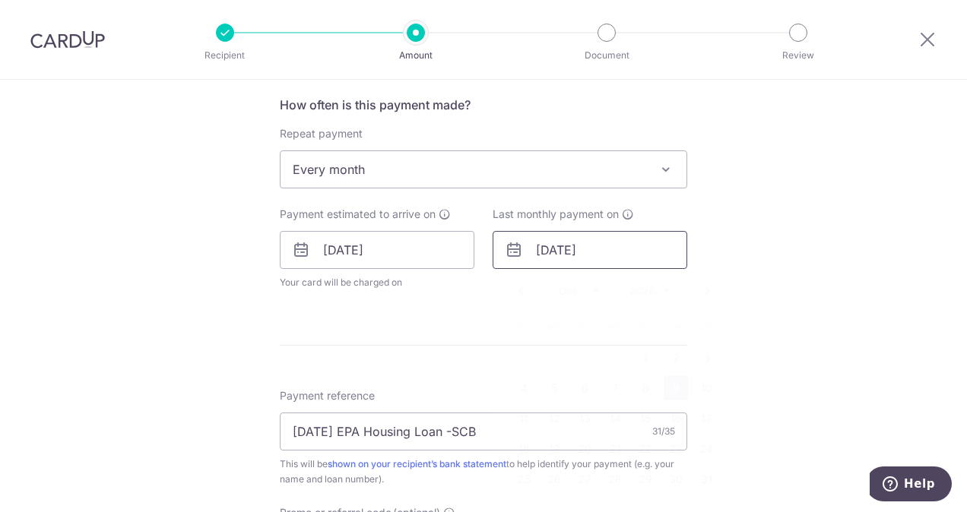
click at [585, 251] on input "09/10/2026" at bounding box center [590, 250] width 195 height 38
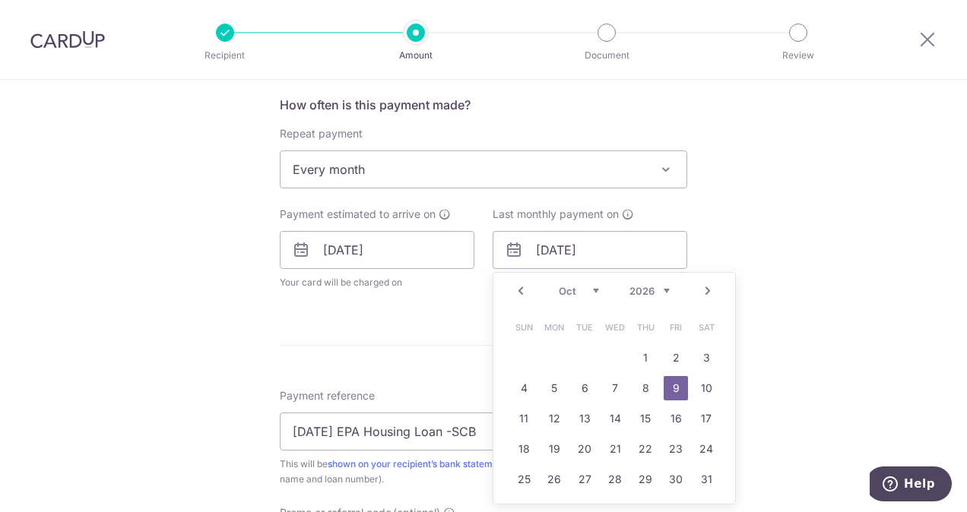
click at [662, 290] on select "2025 2026 2027 2028 2029 2030 2031 2032 2033 2034 2035" at bounding box center [650, 291] width 40 height 12
click at [593, 290] on select "Nov Dec" at bounding box center [579, 291] width 40 height 12
click at [608, 384] on link "10" at bounding box center [615, 388] width 24 height 24
type input "10/12/2025"
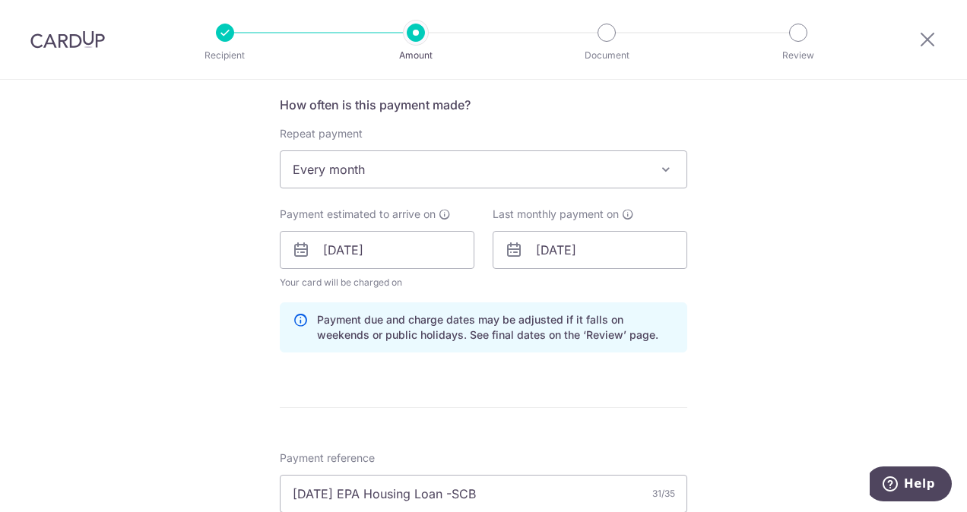
click at [669, 382] on form "Enter payment amount SGD 5,142.38 5142.38 Select Card **** 6360 Add credit card…" at bounding box center [484, 286] width 408 height 1356
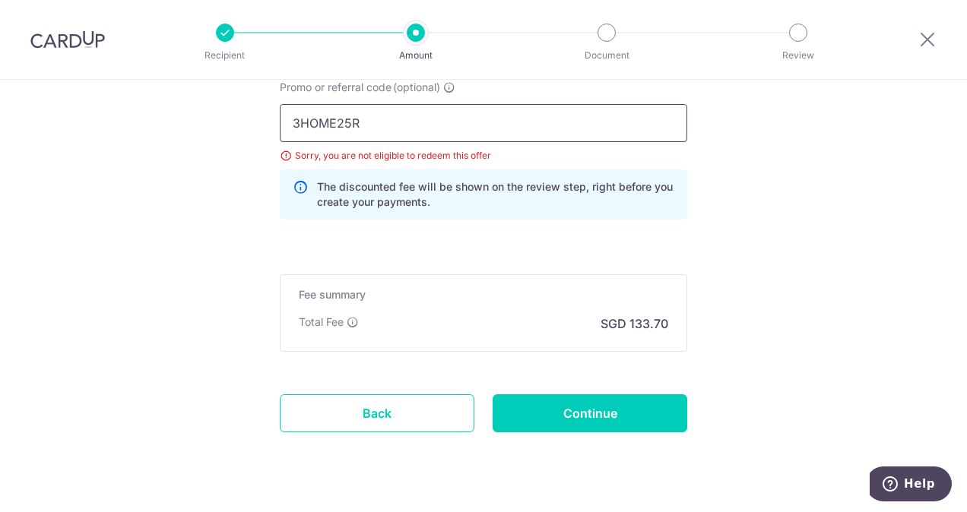
scroll to position [1090, 0]
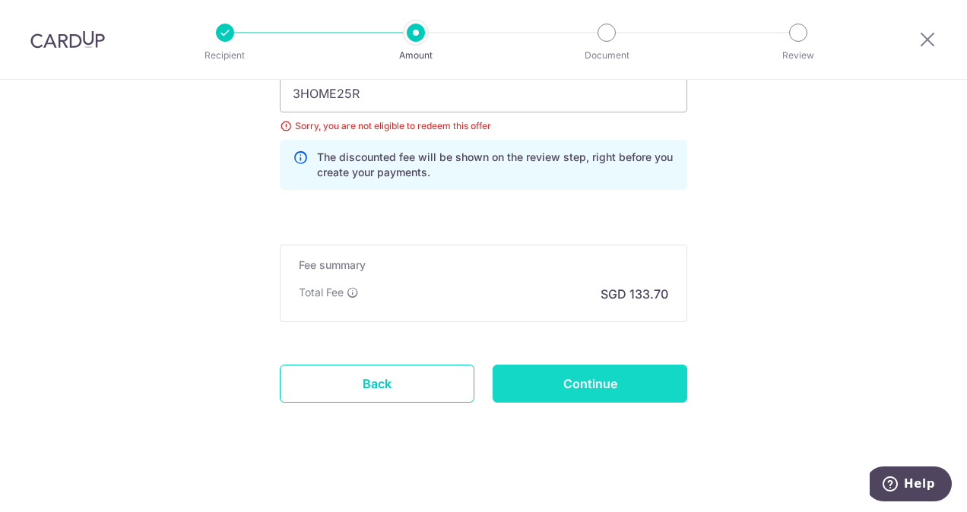
click at [642, 377] on input "Continue" at bounding box center [590, 384] width 195 height 38
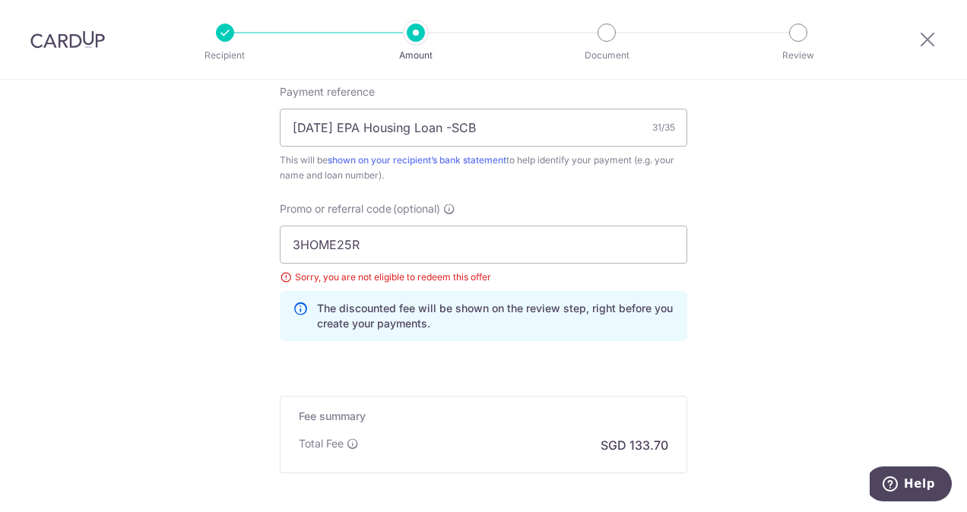
scroll to position [725, 0]
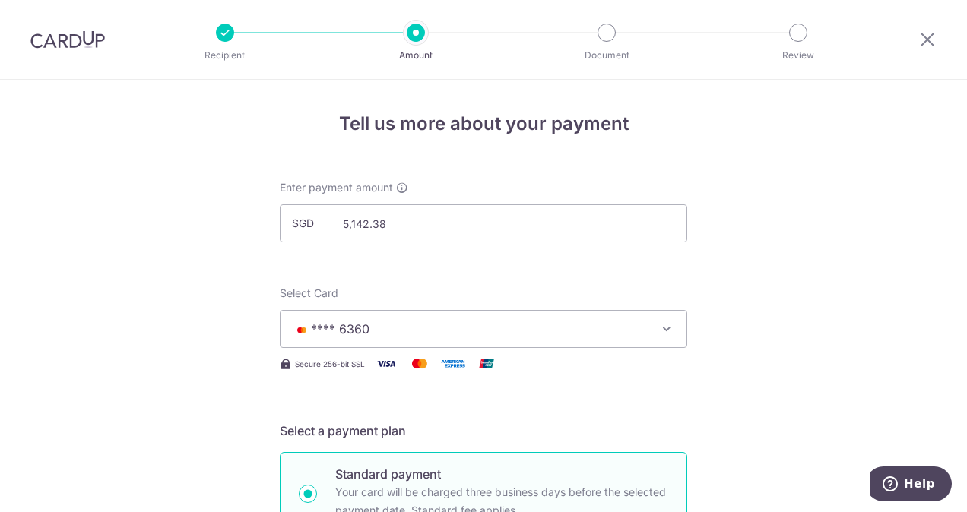
click at [432, 322] on span "**** 6360" at bounding box center [470, 329] width 354 height 18
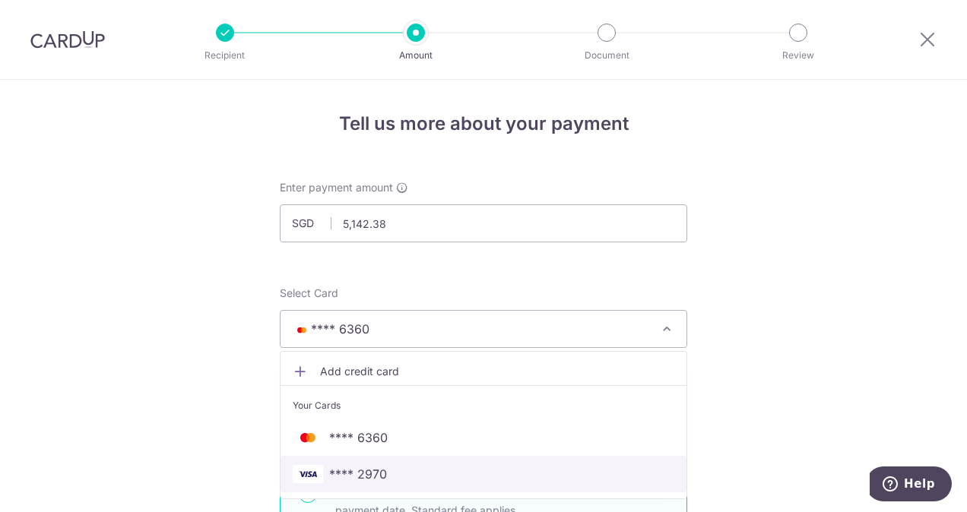
click at [385, 465] on span "**** 2970" at bounding box center [484, 474] width 382 height 18
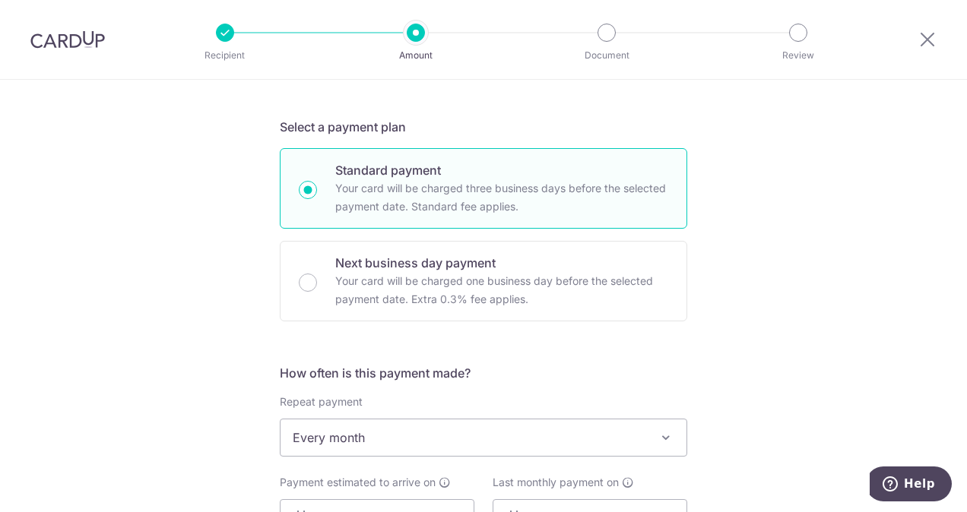
scroll to position [456, 0]
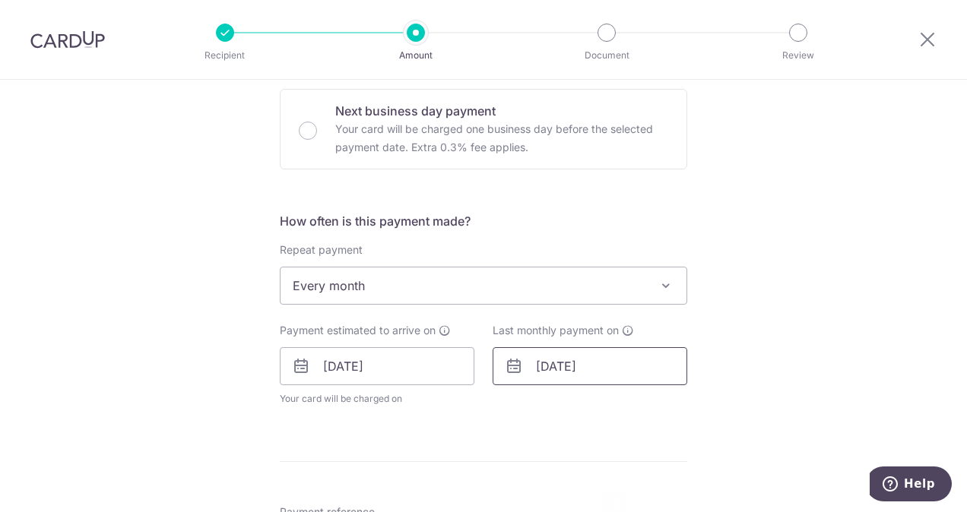
click at [605, 365] on input "10/12/2025" at bounding box center [590, 366] width 195 height 38
click at [660, 401] on select "2024 2025 2026 2027 2028 2029 2030 2031 2032 2033 2034 2035" at bounding box center [650, 407] width 40 height 12
click at [590, 405] on select "Jan Feb Mar Apr May Jun Jul Aug Sep Oct Nov Dec" at bounding box center [579, 407] width 40 height 12
click at [727, 398] on div "Prev Next Jan Feb Mar Apr May Jun Jul Aug Sep Oct Nov Dec 2024 2025 2026 2027 2…" at bounding box center [614, 407] width 242 height 36
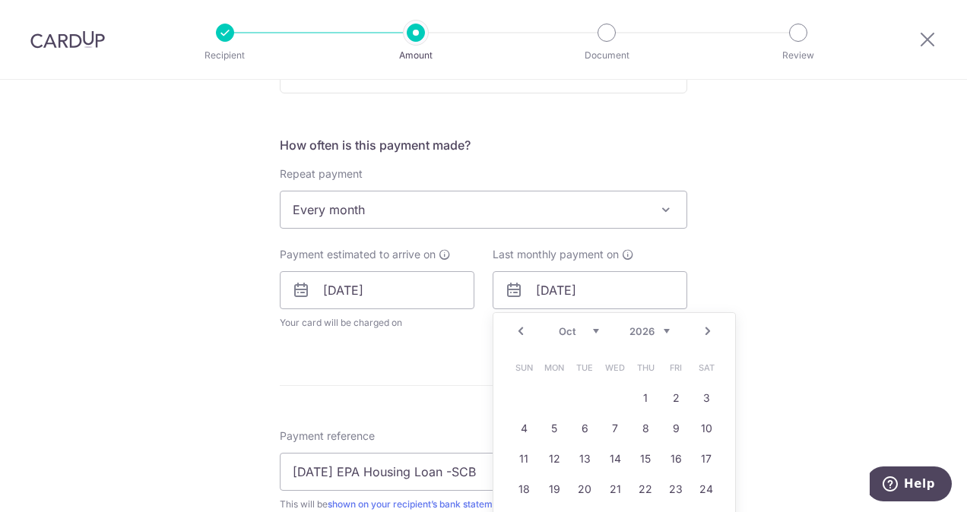
scroll to position [608, 0]
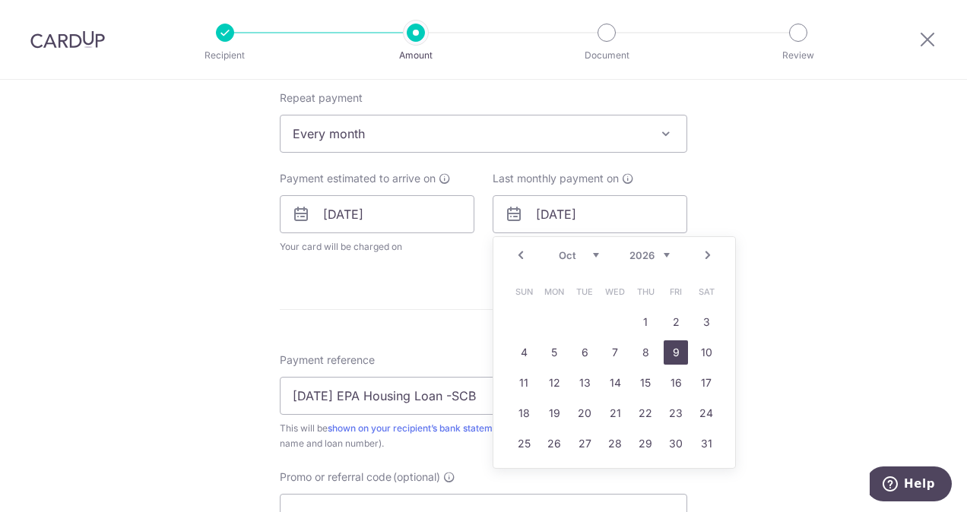
click at [668, 353] on link "9" at bounding box center [676, 353] width 24 height 24
type input "[DATE]"
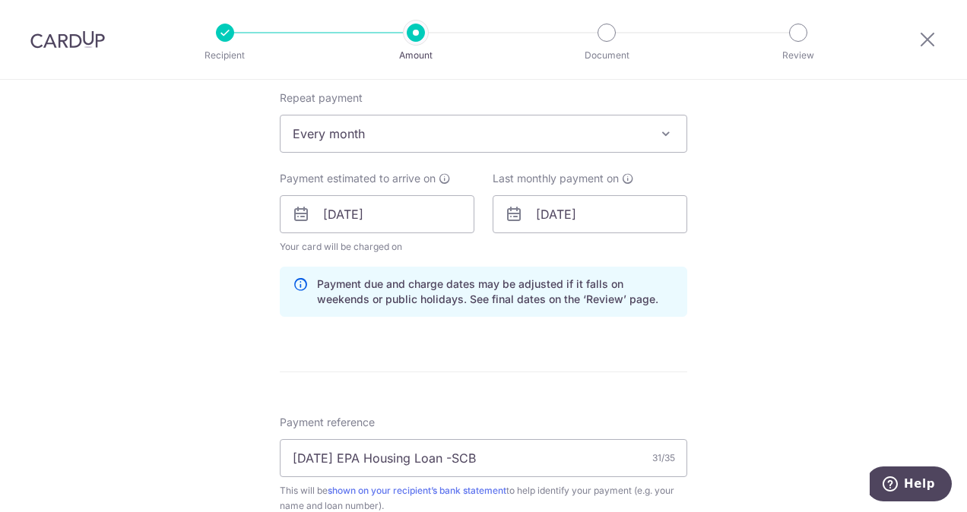
click at [742, 343] on div "Tell us more about your payment Enter payment amount SGD 5,142.38 5142.38 Selec…" at bounding box center [483, 191] width 967 height 1438
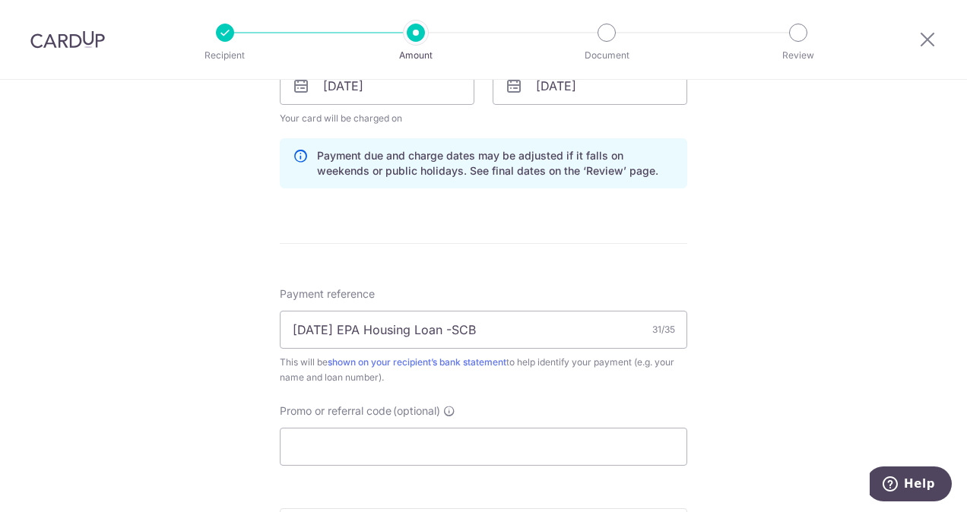
scroll to position [760, 0]
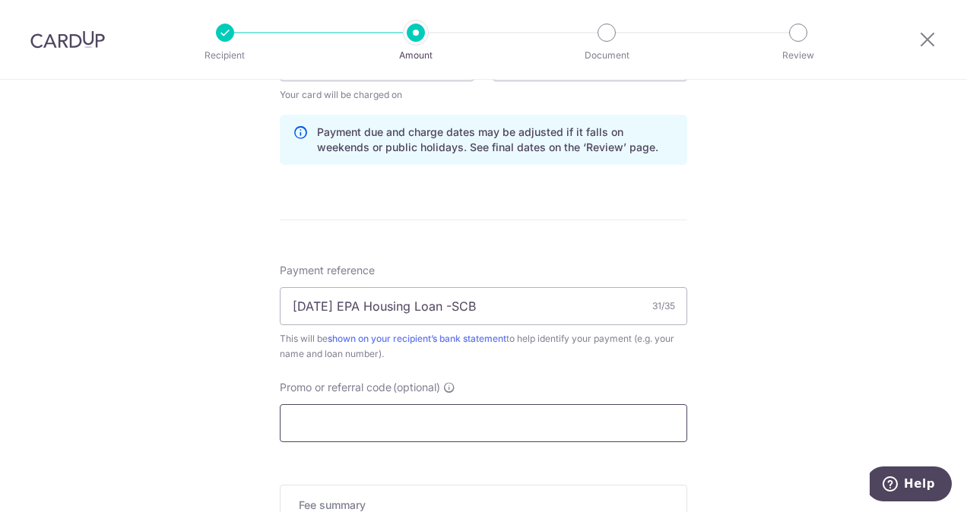
click at [571, 413] on input "Promo or referral code (optional)" at bounding box center [484, 424] width 408 height 38
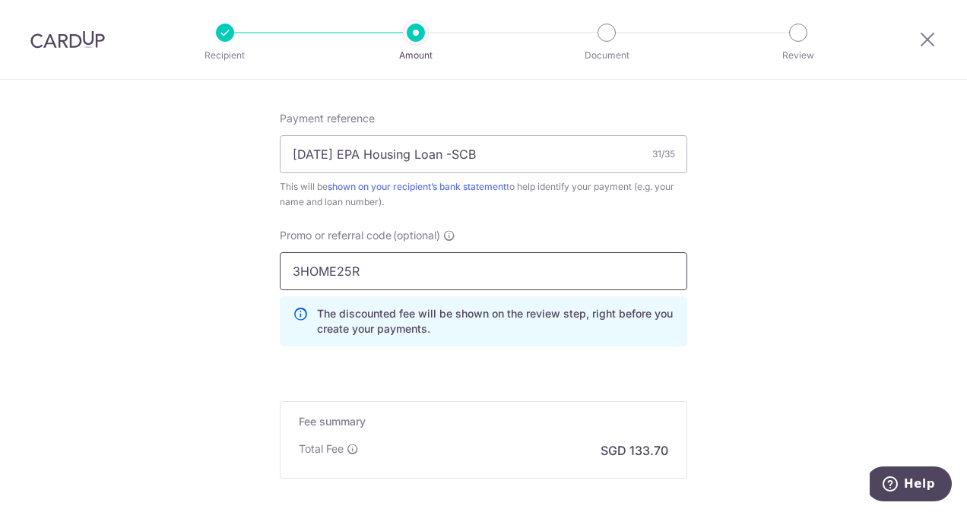
scroll to position [988, 0]
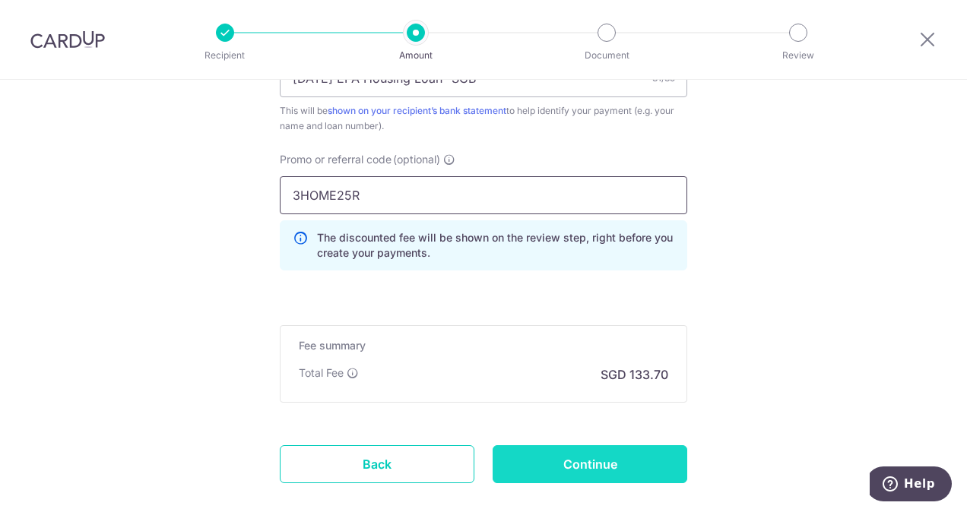
type input "3HOME25R"
click at [582, 455] on input "Continue" at bounding box center [590, 465] width 195 height 38
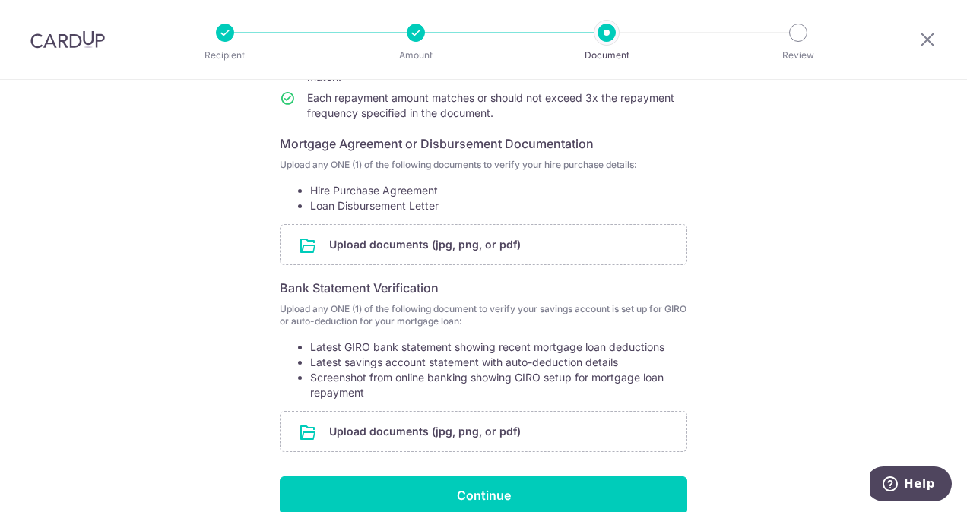
scroll to position [217, 0]
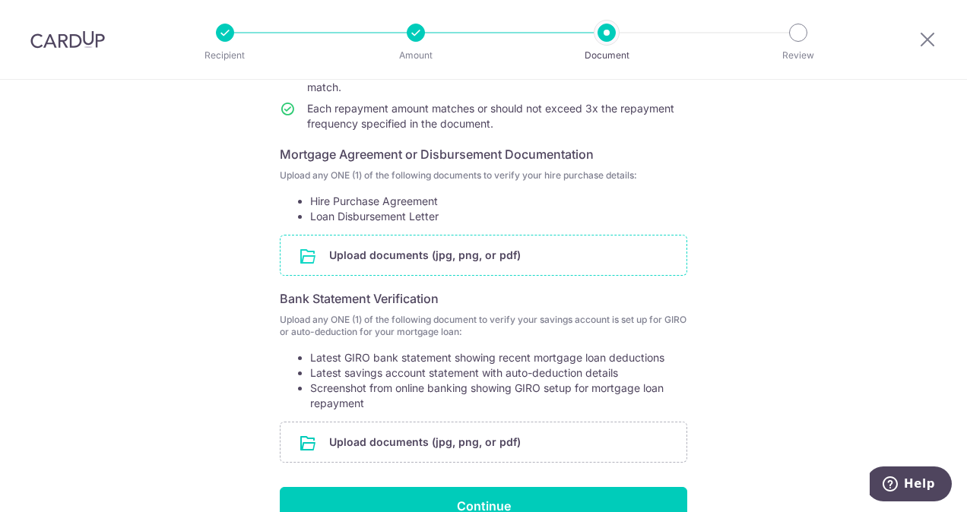
click at [398, 252] on input "file" at bounding box center [484, 256] width 406 height 40
click at [454, 252] on input "file" at bounding box center [484, 256] width 406 height 40
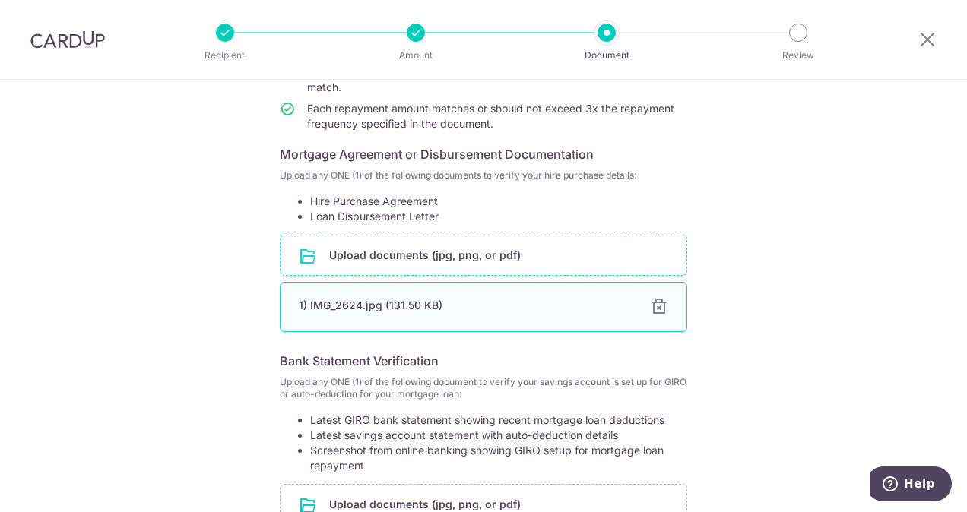
click at [313, 306] on div "1) IMG_2624.jpg (131.50 KB)" at bounding box center [465, 305] width 333 height 15
drag, startPoint x: 313, startPoint y: 306, endPoint x: 371, endPoint y: 306, distance: 57.8
click at [371, 306] on div "1) IMG_2624.jpg (131.50 KB)" at bounding box center [465, 305] width 333 height 15
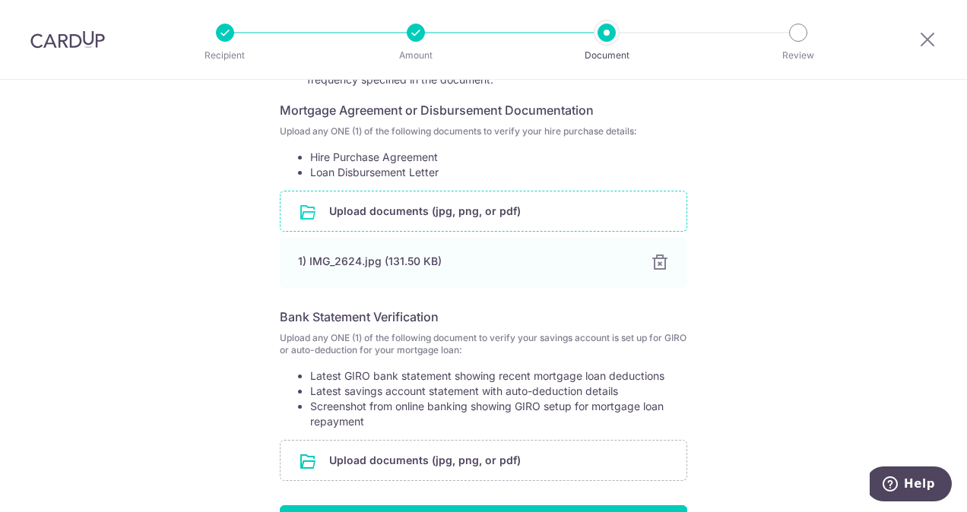
scroll to position [293, 0]
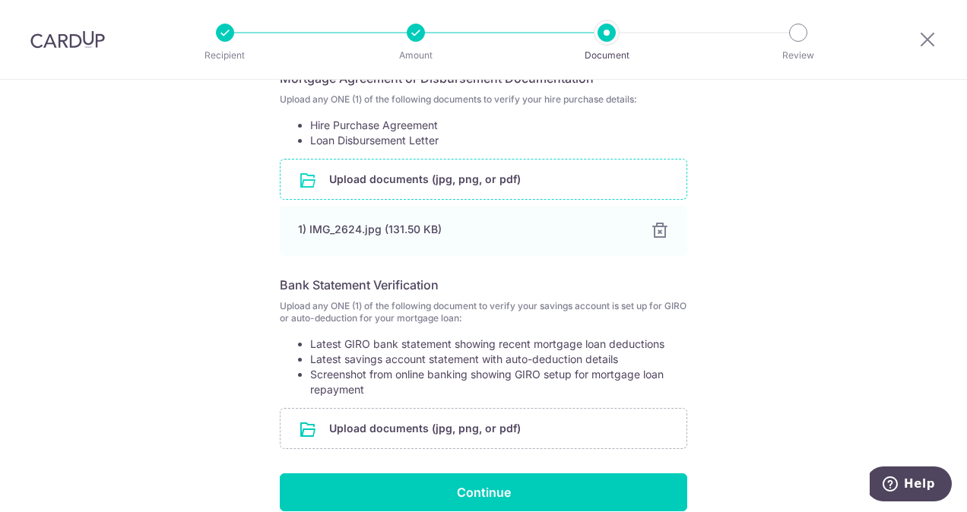
click at [740, 402] on div "Help us verify your payment Your supporting documents will enable us to approve…" at bounding box center [483, 195] width 967 height 818
click at [365, 423] on input "file" at bounding box center [484, 429] width 406 height 40
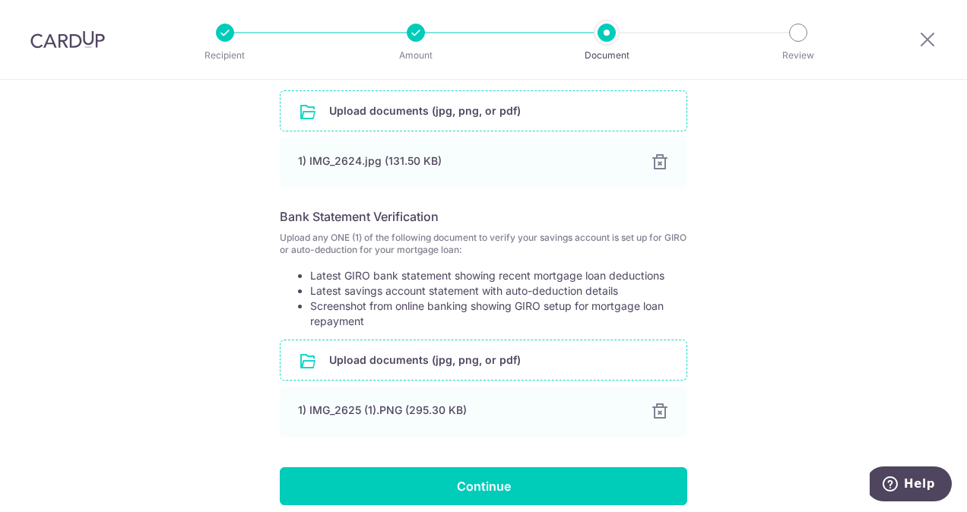
scroll to position [446, 0]
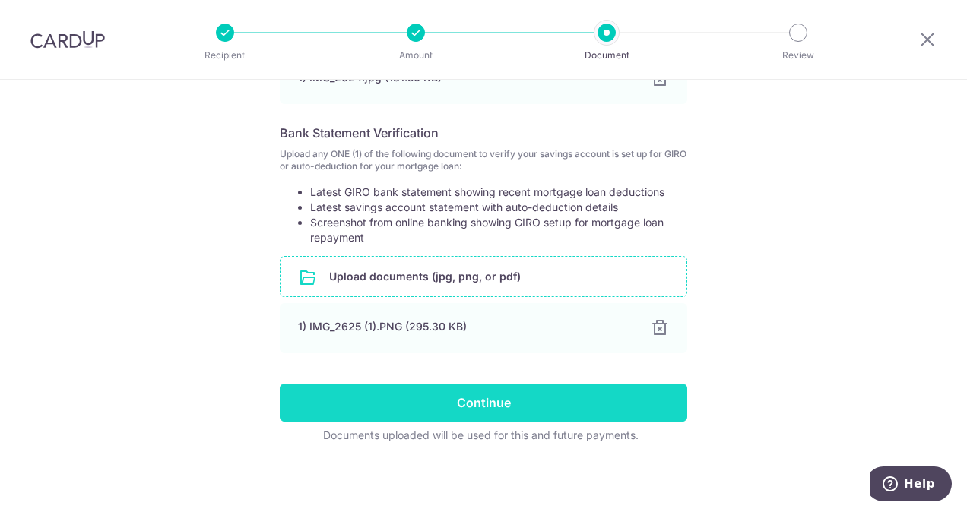
click at [512, 408] on input "Continue" at bounding box center [484, 403] width 408 height 38
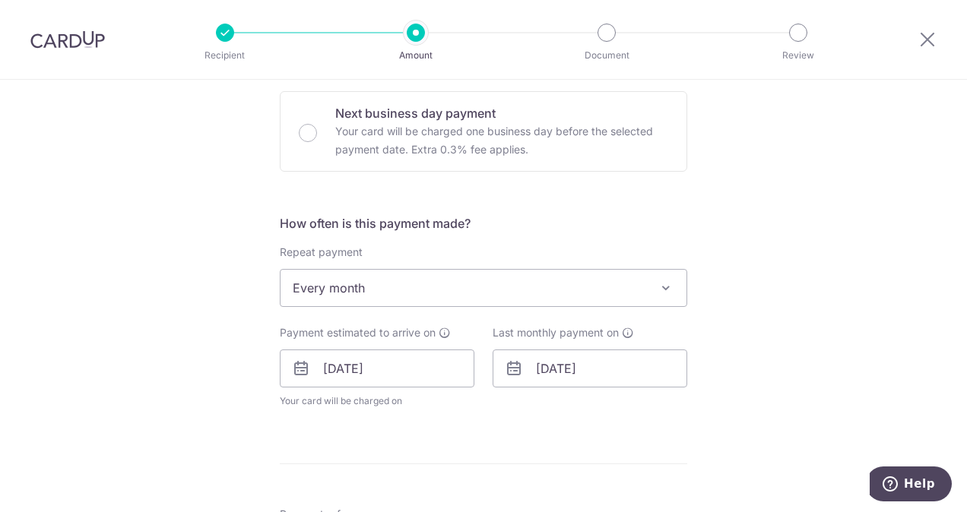
scroll to position [456, 0]
click at [609, 369] on input "[DATE]" at bounding box center [590, 366] width 195 height 38
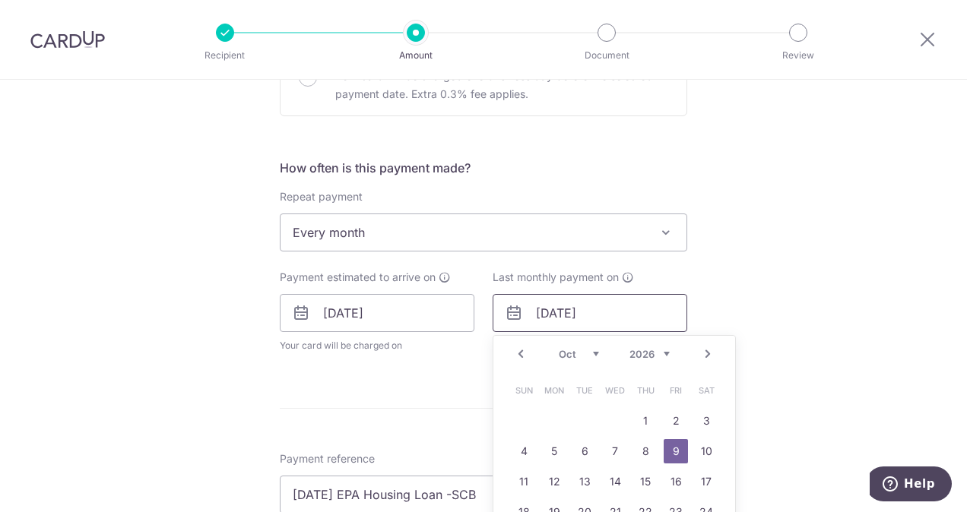
scroll to position [532, 0]
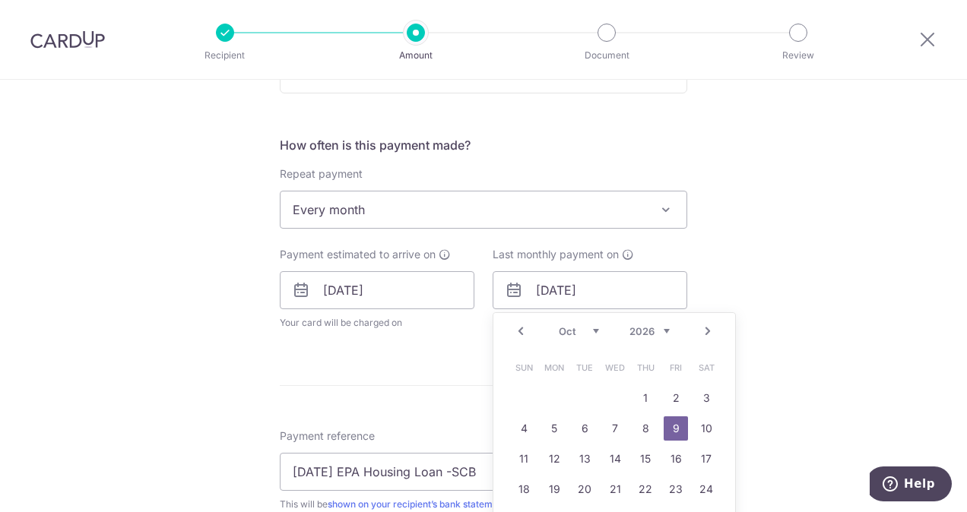
click at [661, 325] on select "2025 2026 2027 2028 2029 2030 2031 2032 2033 2034 2035" at bounding box center [650, 331] width 40 height 12
click at [588, 331] on select "Nov Dec" at bounding box center [579, 331] width 40 height 12
click at [614, 420] on link "10" at bounding box center [615, 429] width 24 height 24
type input "[DATE]"
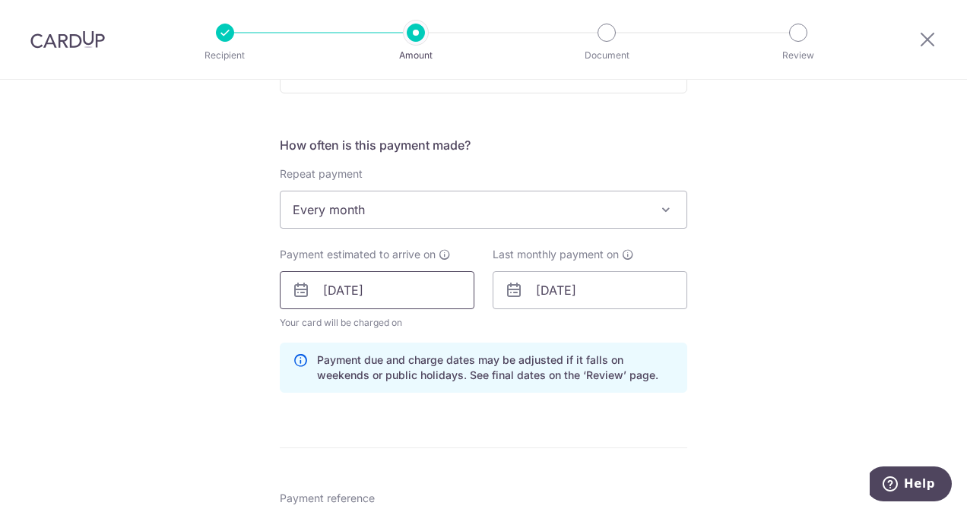
click at [400, 293] on input "01/11/2025" at bounding box center [377, 290] width 195 height 38
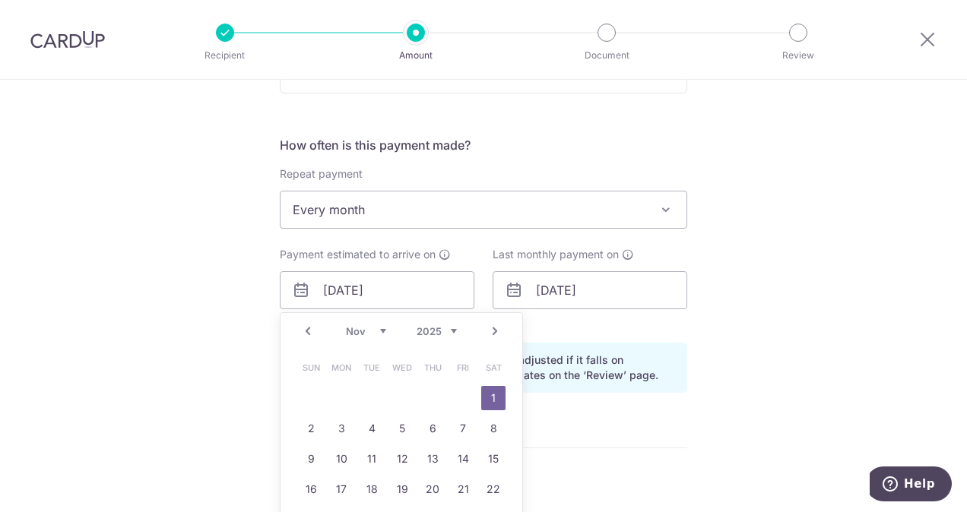
click at [376, 327] on select "Oct Nov Dec" at bounding box center [366, 331] width 40 height 12
click at [462, 394] on link "3" at bounding box center [463, 398] width 24 height 24
type input "03/10/2025"
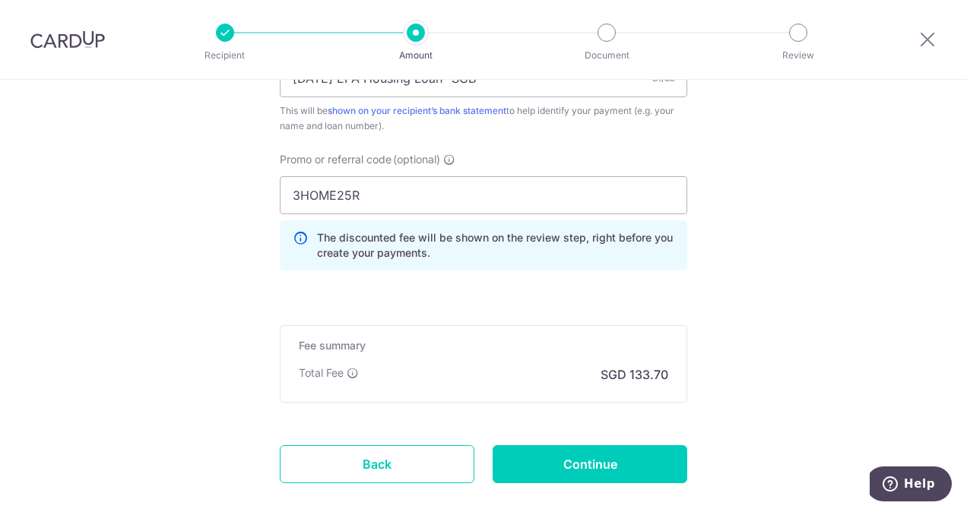
scroll to position [1064, 0]
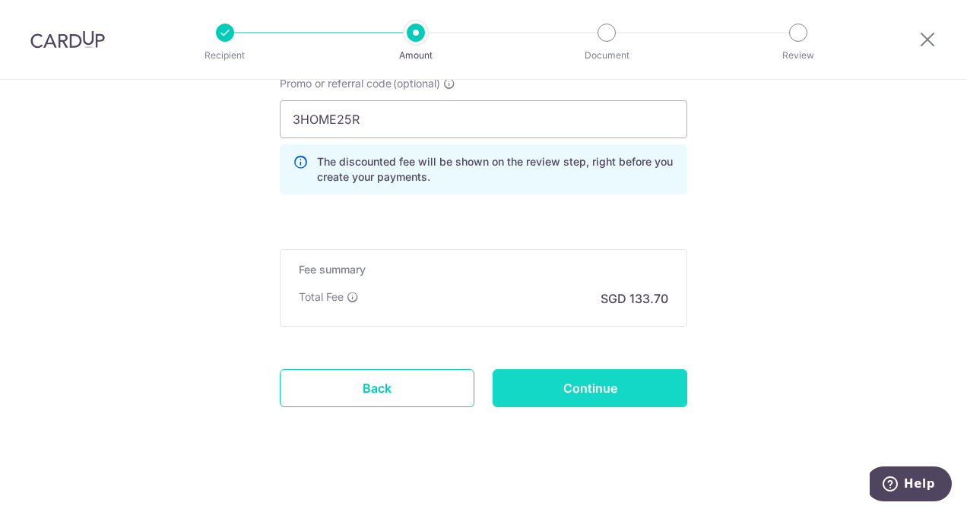
click at [554, 380] on input "Continue" at bounding box center [590, 389] width 195 height 38
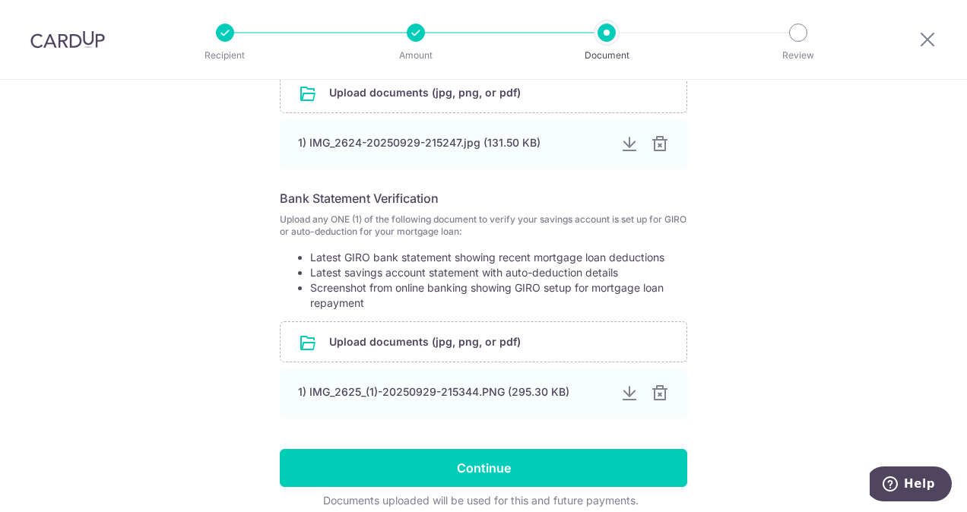
scroll to position [446, 0]
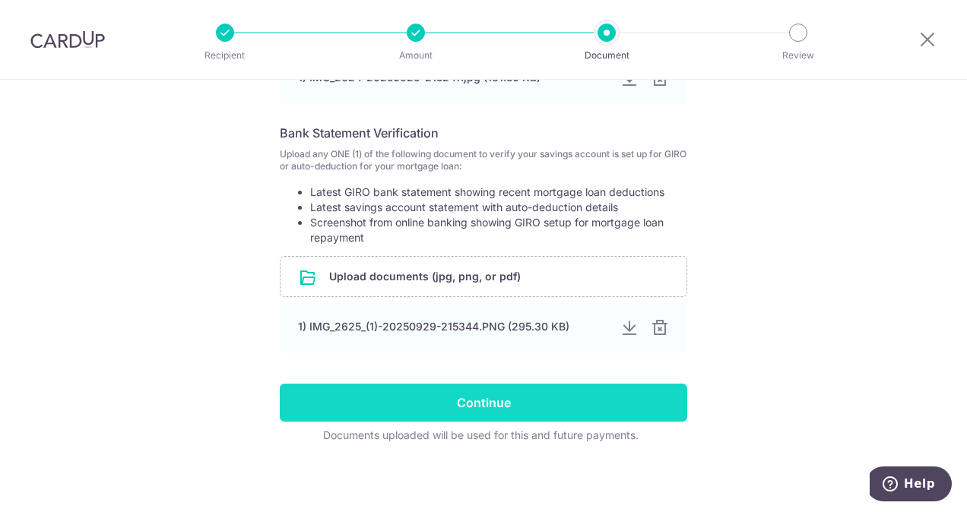
click at [537, 389] on input "Continue" at bounding box center [484, 403] width 408 height 38
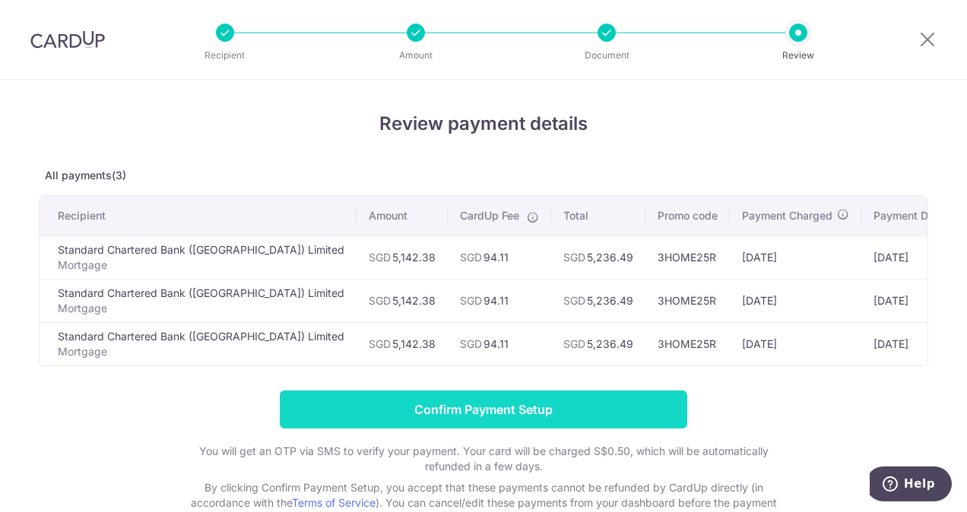
click at [523, 411] on input "Confirm Payment Setup" at bounding box center [484, 410] width 408 height 38
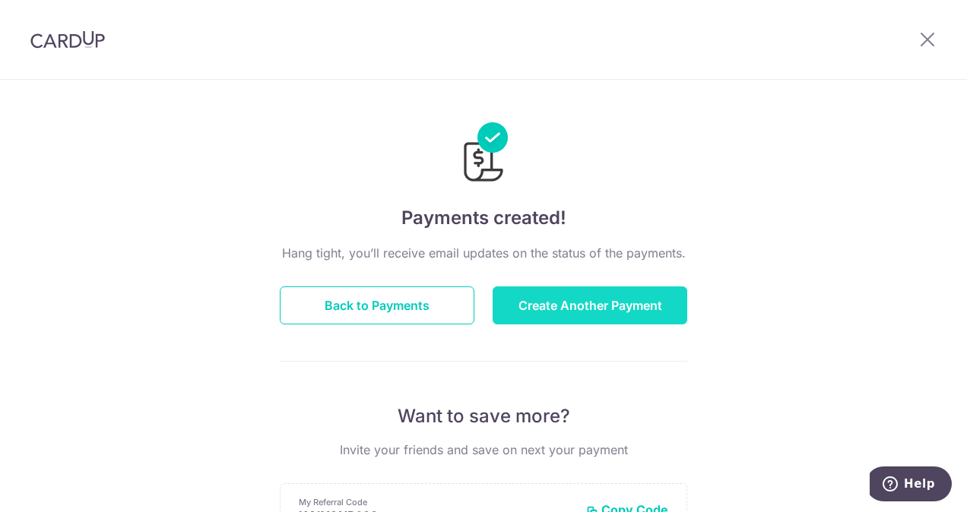
click at [621, 310] on button "Create Another Payment" at bounding box center [590, 306] width 195 height 38
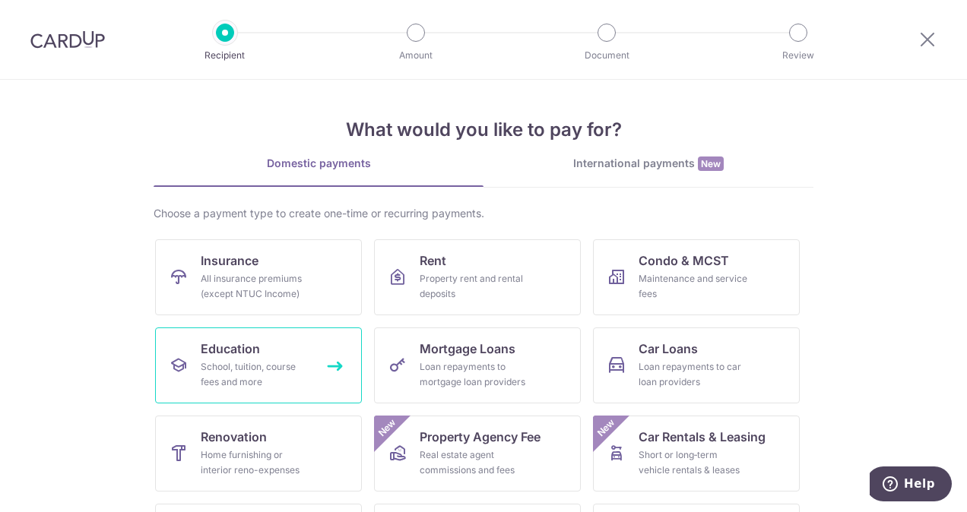
click at [267, 366] on div "School, tuition, course fees and more" at bounding box center [255, 375] width 109 height 30
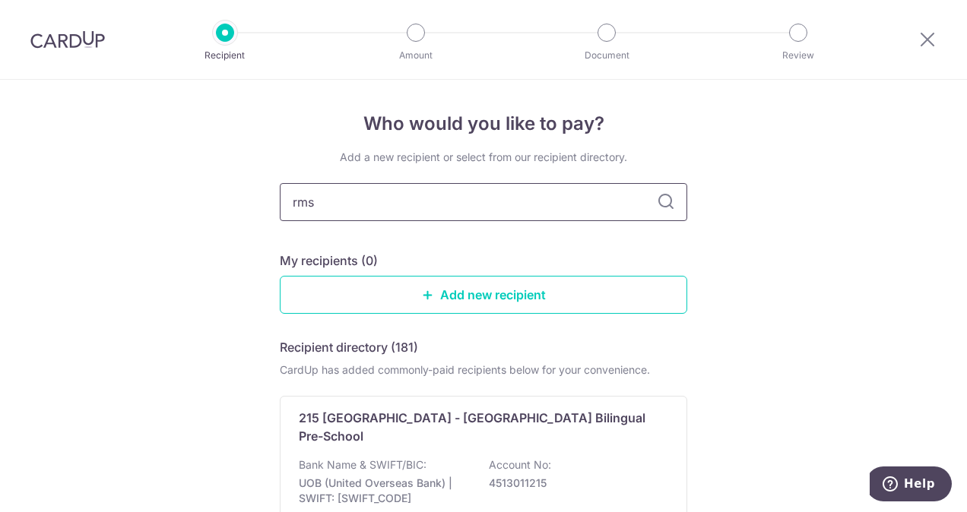
type input "rmss"
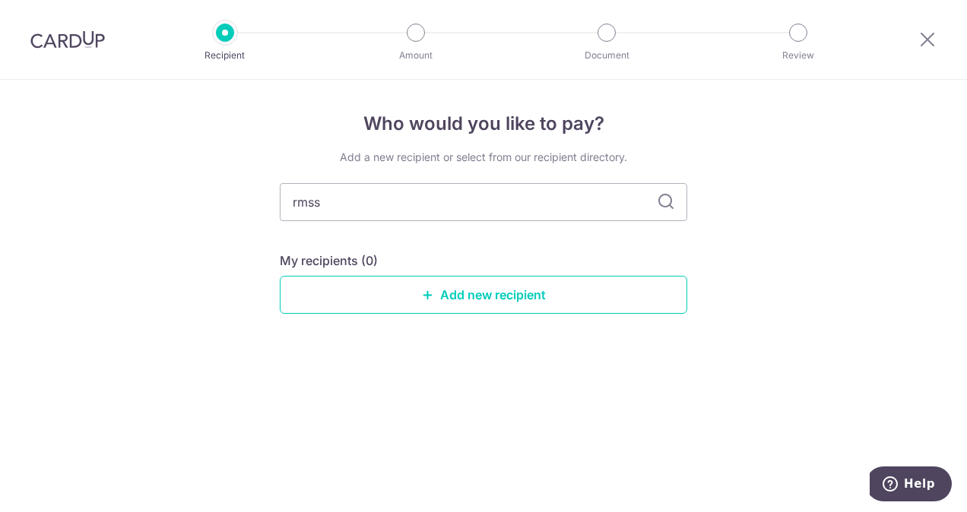
click at [668, 205] on icon at bounding box center [666, 202] width 18 height 18
click at [398, 207] on input "rmss" at bounding box center [484, 202] width 408 height 38
type input "r"
type input "HCL"
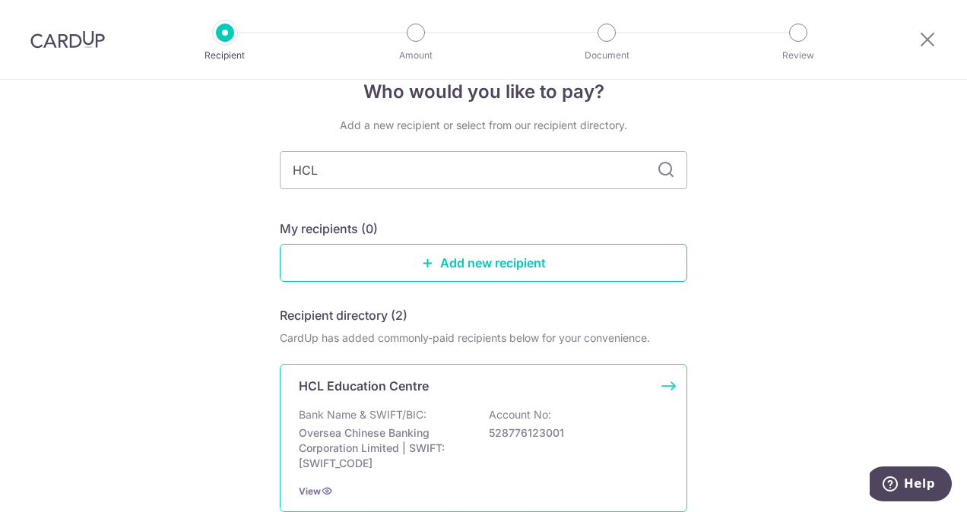
scroll to position [18, 0]
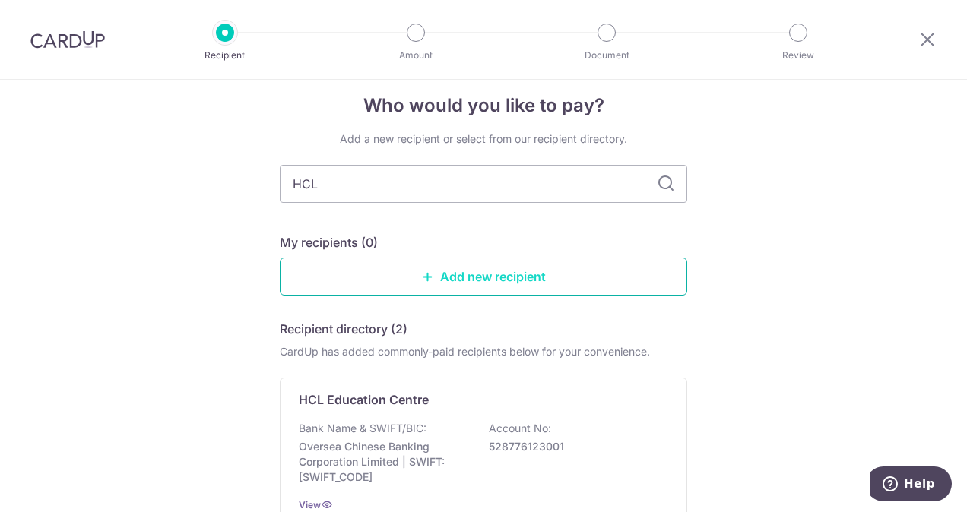
click at [436, 273] on link "Add new recipient" at bounding box center [484, 277] width 408 height 38
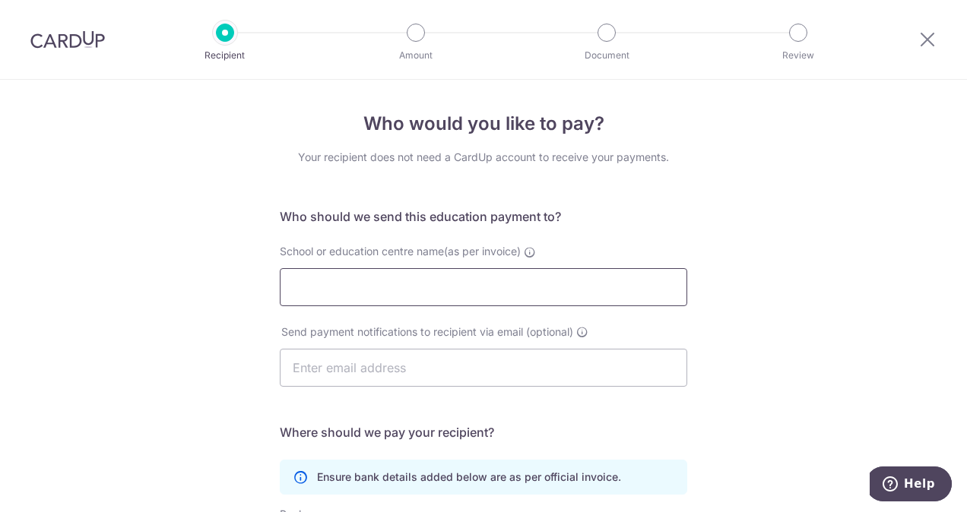
click at [432, 280] on input "School or education centre name(as per invoice)" at bounding box center [484, 287] width 408 height 38
type input "HCL Education Centre Pte Ltd"
click at [414, 373] on input "text" at bounding box center [484, 368] width 408 height 38
type input "p"
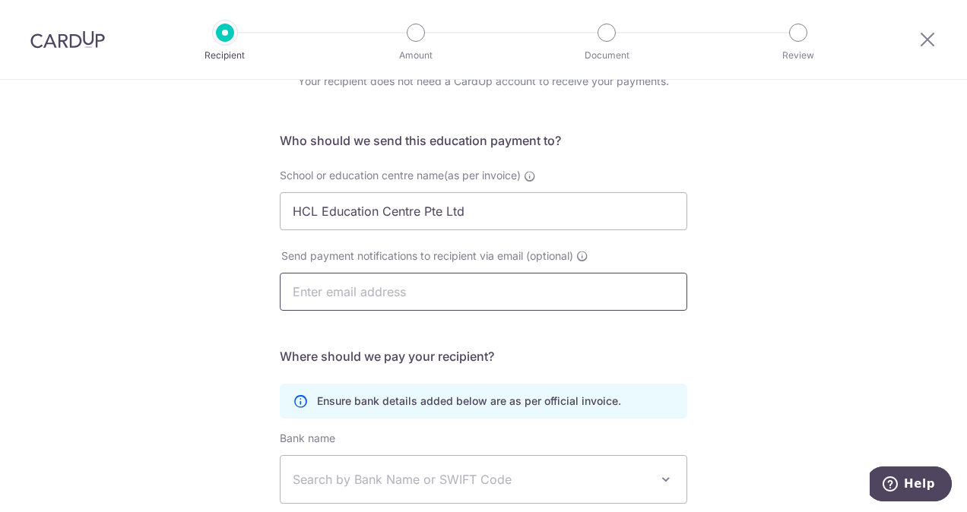
scroll to position [152, 0]
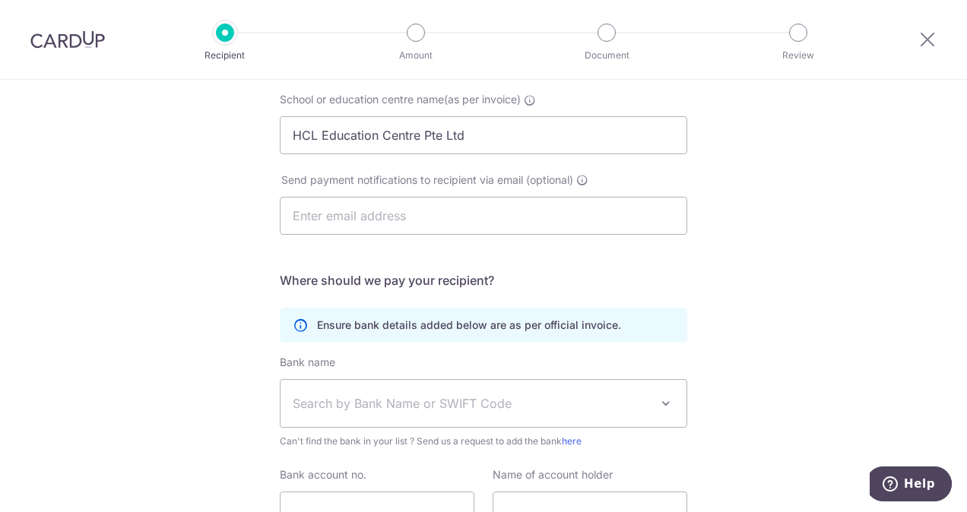
click at [471, 401] on span "Search by Bank Name or SWIFT Code" at bounding box center [471, 404] width 357 height 18
click at [776, 303] on div "Who would you like to pay? Your recipient does not need a CardUp account to rec…" at bounding box center [483, 290] width 967 height 724
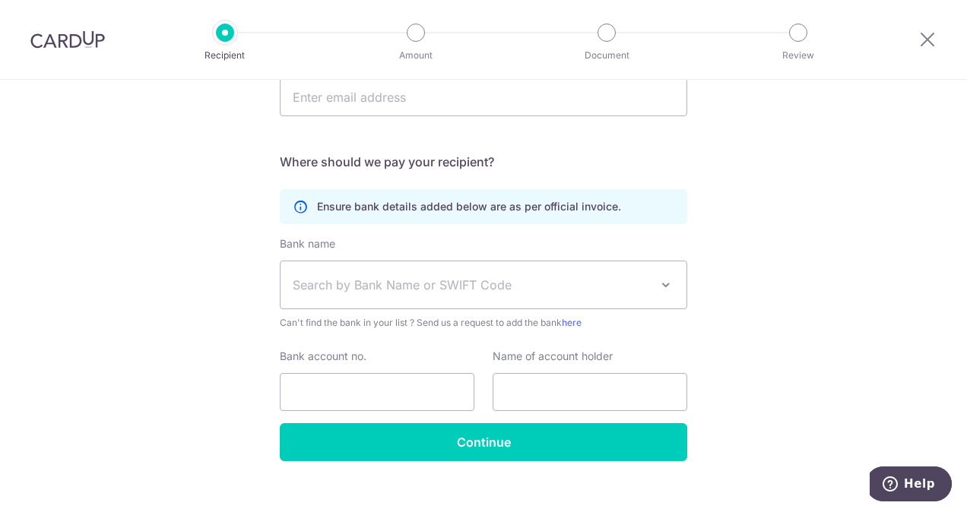
scroll to position [290, 0]
